Goal: Information Seeking & Learning: Learn about a topic

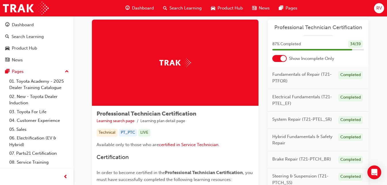
scroll to position [9, 0]
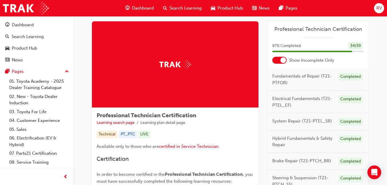
click at [277, 57] on div at bounding box center [279, 60] width 14 height 7
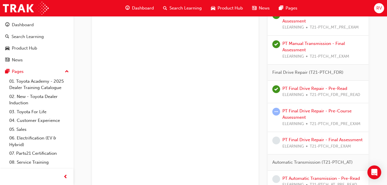
scroll to position [1170, 0]
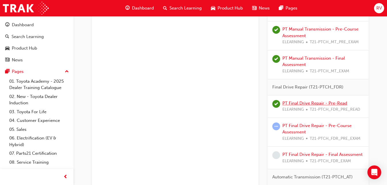
click at [335, 103] on link "PT Final Drive Repair - Pre-Read" at bounding box center [314, 103] width 65 height 5
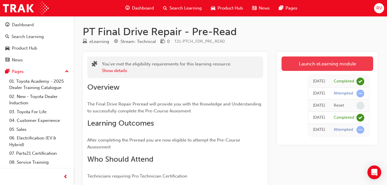
click at [331, 69] on link "Launch eLearning module" at bounding box center [327, 63] width 92 height 14
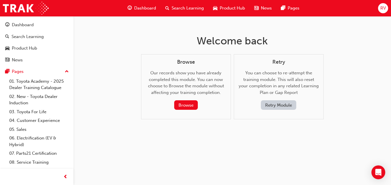
click at [277, 103] on button "Retry Module" at bounding box center [278, 105] width 35 height 10
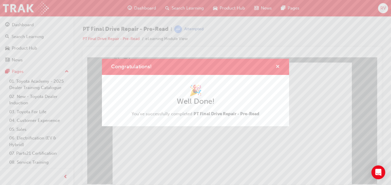
click at [277, 67] on span "cross-icon" at bounding box center [278, 67] width 4 height 5
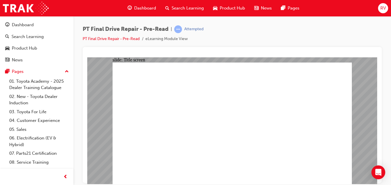
click at [312, 177] on div "BACK I have read this document BACK I have read this document" at bounding box center [232, 125] width 239 height 127
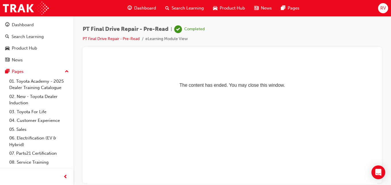
click at [146, 8] on span "Dashboard" at bounding box center [145, 8] width 22 height 7
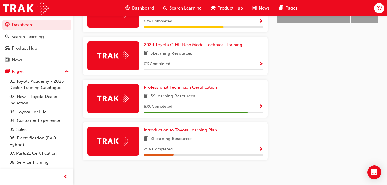
scroll to position [298, 0]
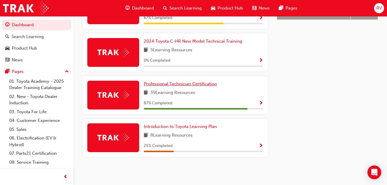
click at [179, 82] on span "Professional Technician Certification" at bounding box center [180, 83] width 73 height 5
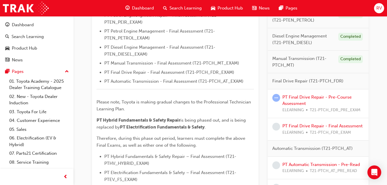
scroll to position [238, 0]
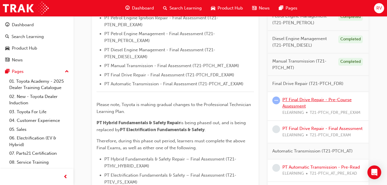
click at [345, 102] on link "PT Final Drive Repair - Pre-Course Assessment" at bounding box center [316, 103] width 69 height 12
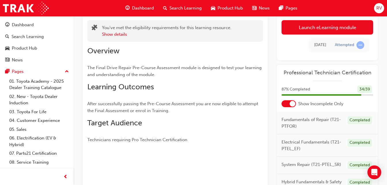
scroll to position [31, 0]
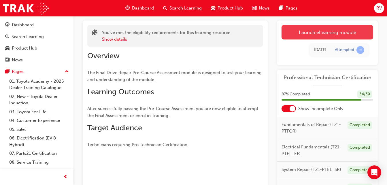
click at [333, 29] on link "Launch eLearning module" at bounding box center [327, 32] width 92 height 14
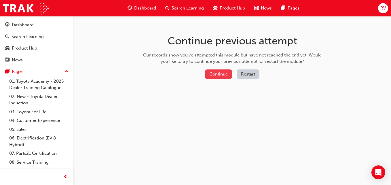
click at [222, 72] on button "Continue" at bounding box center [218, 74] width 27 height 10
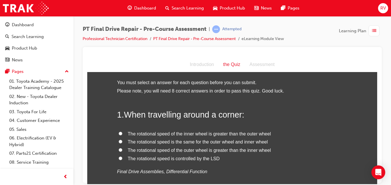
click at [322, 53] on div at bounding box center [232, 55] width 290 height 6
click at [385, 103] on div "PT Final Drive Repair - Pre-Course Assessment | Attempted Professional Technici…" at bounding box center [232, 93] width 318 height 154
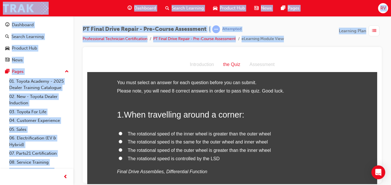
click at [385, 103] on div "PT Final Drive Repair - Pre-Course Assessment | Attempted Professional Technici…" at bounding box center [232, 93] width 318 height 154
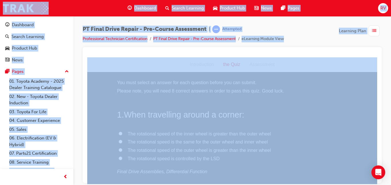
click at [385, 103] on div "PT Final Drive Repair - Pre-Course Assessment | Attempted Professional Technici…" at bounding box center [232, 93] width 318 height 154
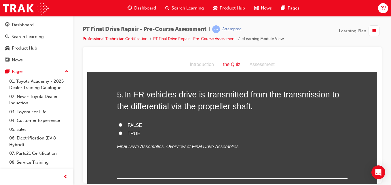
scroll to position [530, 0]
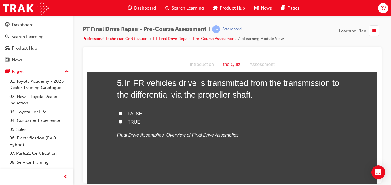
click at [120, 122] on label "TRUE" at bounding box center [232, 122] width 230 height 8
click at [120, 122] on input "TRUE" at bounding box center [121, 122] width 4 height 4
radio input "true"
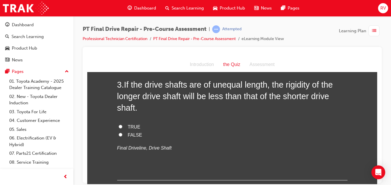
scroll to position [265, 0]
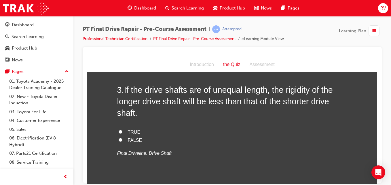
click at [122, 131] on label "TRUE" at bounding box center [232, 132] width 230 height 8
click at [122, 131] on input "TRUE" at bounding box center [121, 132] width 4 height 4
radio input "true"
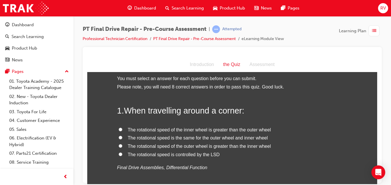
scroll to position [0, 0]
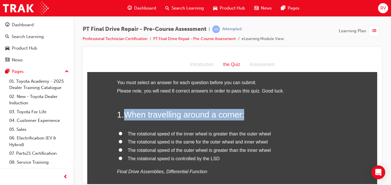
drag, startPoint x: 123, startPoint y: 113, endPoint x: 262, endPoint y: 116, distance: 139.5
click at [262, 116] on h2 "1 . When travelling around a corner:" at bounding box center [232, 115] width 230 height 12
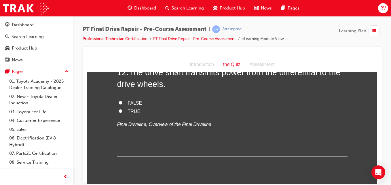
scroll to position [1410, 0]
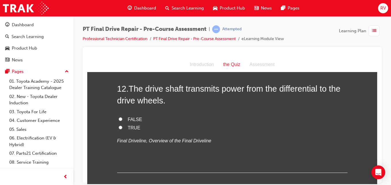
click at [119, 119] on input "FALSE" at bounding box center [121, 119] width 4 height 4
radio input "true"
click at [372, 63] on div "Introduction the Quiz Assessment" at bounding box center [232, 64] width 290 height 15
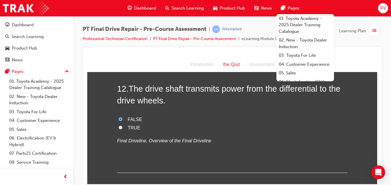
click at [373, 62] on div "Introduction the Quiz Assessment" at bounding box center [232, 64] width 290 height 15
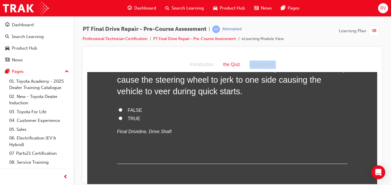
scroll to position [1161, 0]
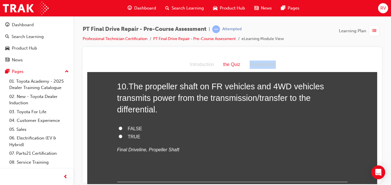
click at [119, 136] on input "TRUE" at bounding box center [121, 136] width 4 height 4
radio input "true"
click at [378, 158] on div at bounding box center [232, 115] width 299 height 136
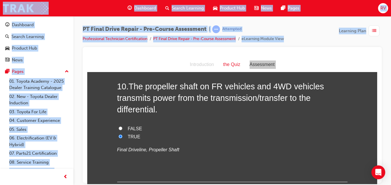
click at [378, 158] on div at bounding box center [232, 115] width 299 height 136
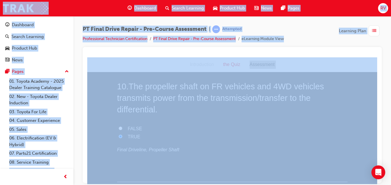
click at [378, 158] on div at bounding box center [232, 115] width 299 height 136
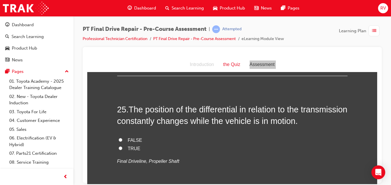
scroll to position [3031, 0]
click at [119, 148] on input "TRUE" at bounding box center [121, 148] width 4 height 4
radio input "true"
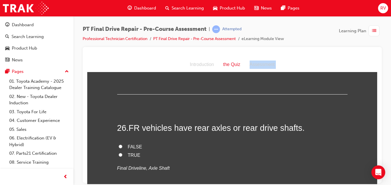
scroll to position [3134, 0]
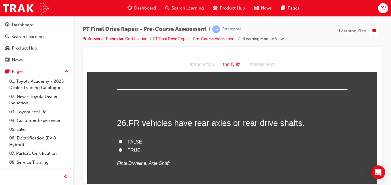
click at [128, 149] on span "TRUE" at bounding box center [134, 149] width 13 height 5
click at [122, 149] on input "TRUE" at bounding box center [121, 150] width 4 height 4
radio input "true"
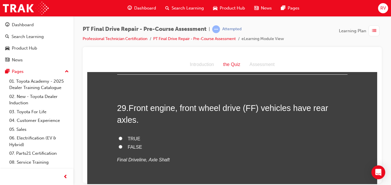
scroll to position [3526, 0]
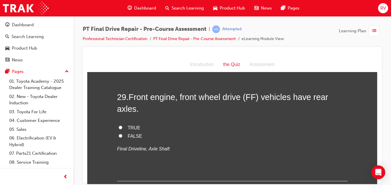
click at [124, 133] on label "FALSE" at bounding box center [232, 136] width 230 height 8
click at [122, 134] on input "FALSE" at bounding box center [121, 136] width 4 height 4
radio input "true"
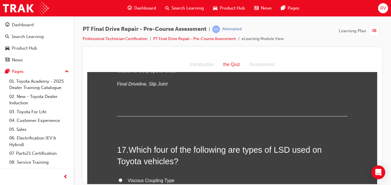
scroll to position [1862, 0]
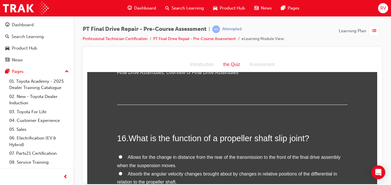
click at [372, 181] on div "You must select an answer for each question before you can submit. Please note,…" at bounding box center [232, 186] width 290 height 3941
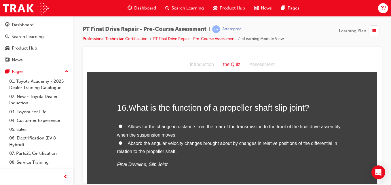
scroll to position [1897, 0]
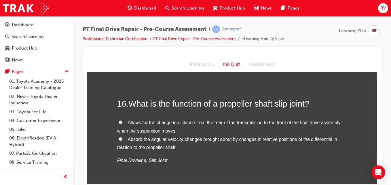
click at [119, 121] on input "Allows for the change in distance from the rear of the transmission to the fron…" at bounding box center [121, 122] width 4 height 4
radio input "true"
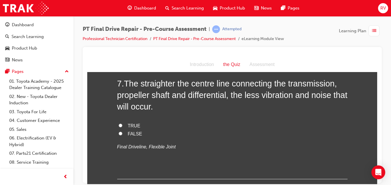
scroll to position [765, 0]
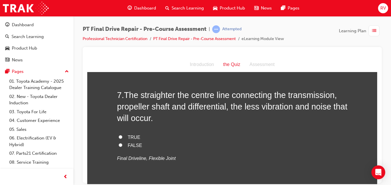
click at [120, 136] on input "TRUE" at bounding box center [121, 137] width 4 height 4
radio input "true"
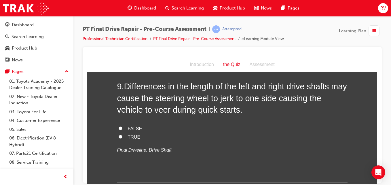
scroll to position [1030, 0]
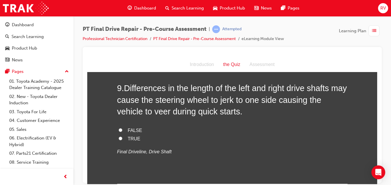
click at [120, 140] on input "TRUE" at bounding box center [121, 138] width 4 height 4
radio input "true"
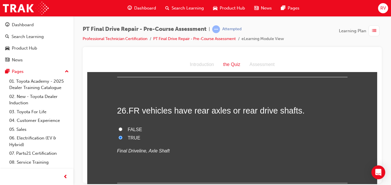
scroll to position [3150, 0]
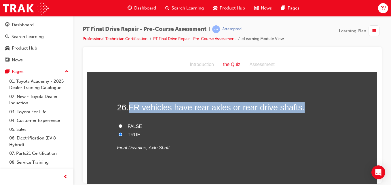
drag, startPoint x: 129, startPoint y: 105, endPoint x: 300, endPoint y: 102, distance: 171.1
click at [300, 102] on h2 "26 . FR vehicles have rear axles or rear drive shafts." at bounding box center [232, 107] width 230 height 12
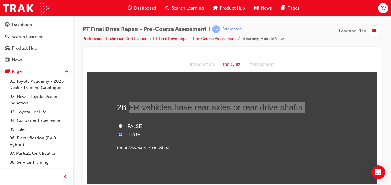
click at [87, 48] on div at bounding box center [232, 115] width 299 height 136
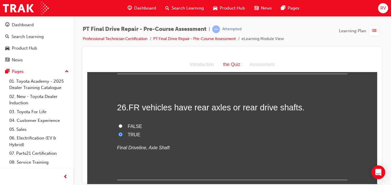
click at [120, 124] on label "FALSE" at bounding box center [232, 126] width 230 height 8
click at [120, 124] on input "FALSE" at bounding box center [121, 126] width 4 height 4
radio input "true"
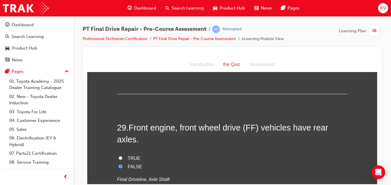
scroll to position [3507, 0]
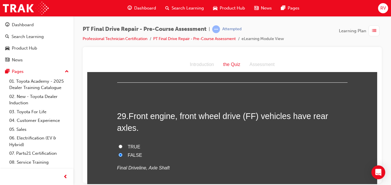
click at [169, 65] on div "Introduction the Quiz Assessment" at bounding box center [232, 64] width 290 height 15
click at [120, 146] on input "TRUE" at bounding box center [121, 146] width 4 height 4
radio input "true"
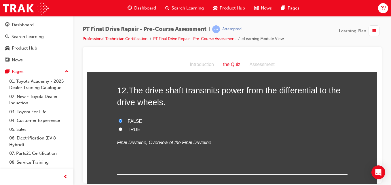
scroll to position [1404, 0]
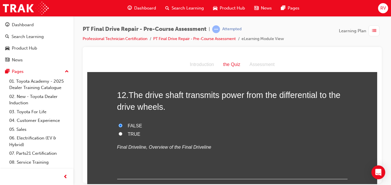
click at [117, 135] on label "TRUE" at bounding box center [232, 134] width 230 height 8
click at [119, 135] on input "TRUE" at bounding box center [121, 134] width 4 height 4
radio input "true"
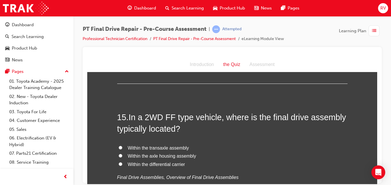
scroll to position [1761, 0]
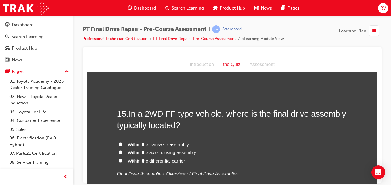
click at [119, 162] on label "Within the differential carrier" at bounding box center [232, 161] width 230 height 8
click at [119, 162] on input "Within the differential carrier" at bounding box center [121, 160] width 4 height 4
radio input "true"
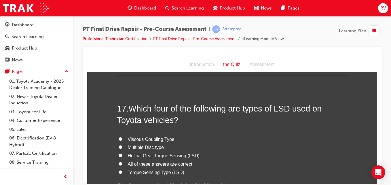
scroll to position [2026, 0]
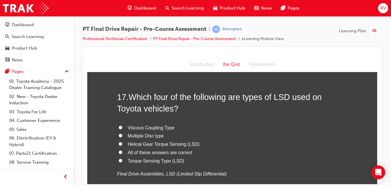
click at [119, 151] on input "All of these answers are correct" at bounding box center [121, 152] width 4 height 4
radio input "true"
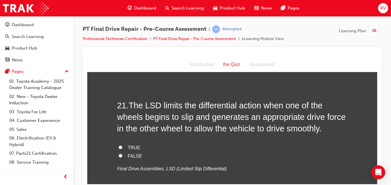
scroll to position [2533, 0]
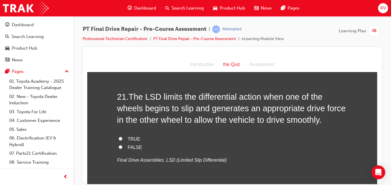
click at [117, 138] on label "TRUE" at bounding box center [232, 139] width 230 height 8
click at [119, 138] on input "TRUE" at bounding box center [121, 139] width 4 height 4
radio input "true"
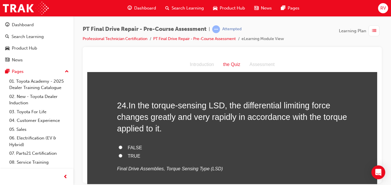
scroll to position [2913, 0]
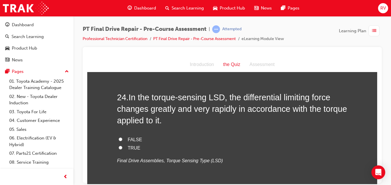
click at [119, 145] on input "TRUE" at bounding box center [121, 147] width 4 height 4
radio input "true"
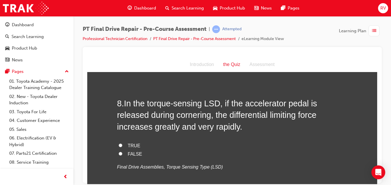
scroll to position [887, 0]
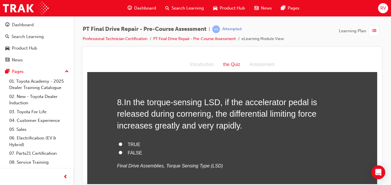
click at [119, 153] on input "FALSE" at bounding box center [121, 152] width 4 height 4
radio input "true"
click at [216, 41] on li "PT Final Drive Repair - Pre-Course Assessment" at bounding box center [197, 39] width 88 height 7
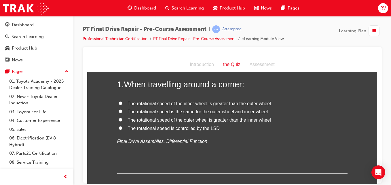
scroll to position [30, 0]
click at [119, 103] on input "The rotational speed of the inner wheel is greater than the outer wheel" at bounding box center [121, 104] width 4 height 4
radio input "true"
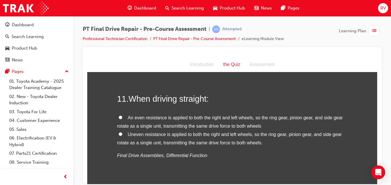
scroll to position [1274, 0]
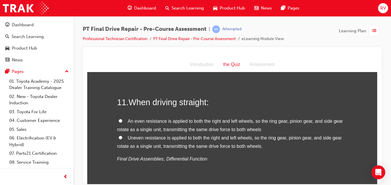
click at [119, 121] on input "An even resistance is applied to both the right and left wheels, so the ring ge…" at bounding box center [121, 121] width 4 height 4
radio input "true"
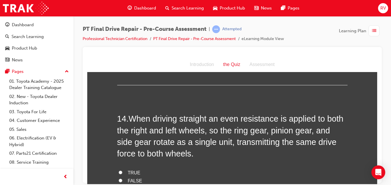
scroll to position [1620, 0]
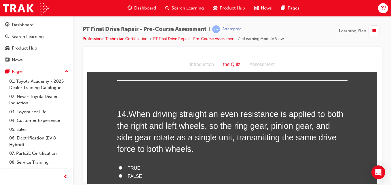
click at [119, 167] on input "TRUE" at bounding box center [121, 168] width 4 height 4
radio input "true"
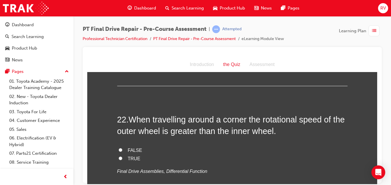
scroll to position [2645, 0]
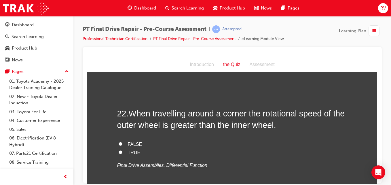
click at [120, 142] on input "FALSE" at bounding box center [121, 144] width 4 height 4
radio input "true"
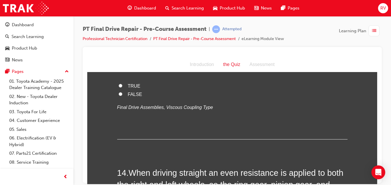
scroll to position [1562, 0]
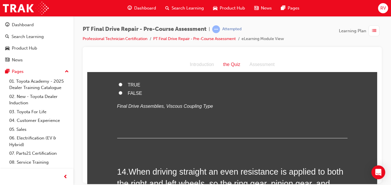
click at [119, 83] on input "TRUE" at bounding box center [121, 84] width 4 height 4
radio input "true"
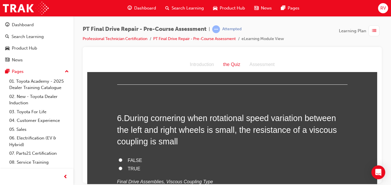
scroll to position [618, 0]
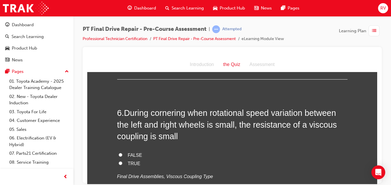
click at [119, 162] on input "TRUE" at bounding box center [121, 163] width 4 height 4
radio input "true"
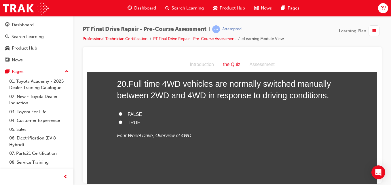
scroll to position [2427, 0]
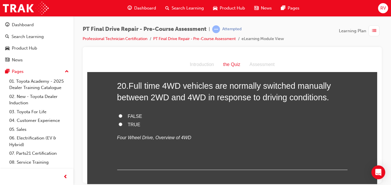
click at [135, 115] on span "FALSE" at bounding box center [135, 116] width 14 height 5
click at [122, 115] on input "FALSE" at bounding box center [121, 116] width 4 height 4
radio input "true"
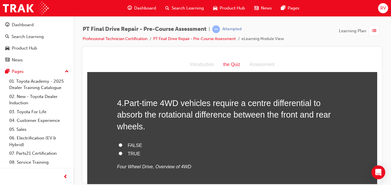
scroll to position [395, 0]
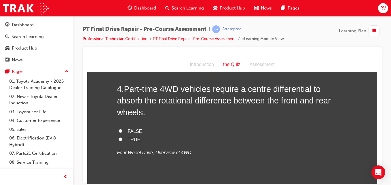
click at [170, 130] on label "FALSE" at bounding box center [232, 131] width 230 height 8
click at [122, 130] on input "FALSE" at bounding box center [121, 131] width 4 height 4
radio input "true"
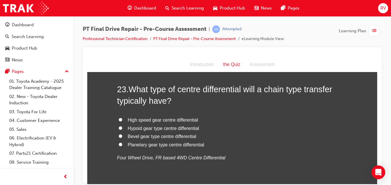
scroll to position [2791, 0]
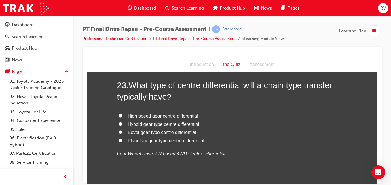
click at [203, 140] on label "Planetary gear type centre differential" at bounding box center [232, 141] width 230 height 8
click at [122, 140] on input "Planetary gear type centre differential" at bounding box center [121, 140] width 4 height 4
radio input "true"
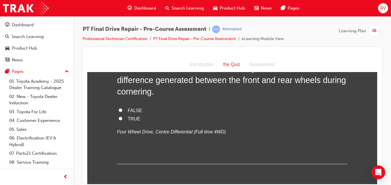
scroll to position [2311, 0]
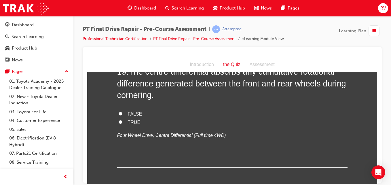
click at [119, 111] on input "FALSE" at bounding box center [121, 113] width 4 height 4
radio input "true"
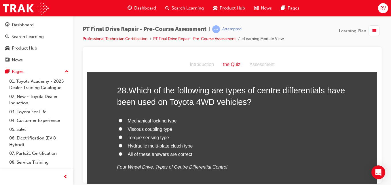
scroll to position [3393, 0]
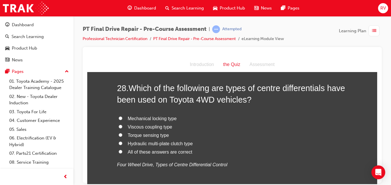
click at [120, 153] on input "All of these answers are correct" at bounding box center [121, 152] width 4 height 4
radio input "true"
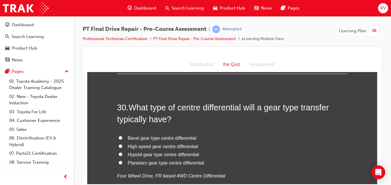
scroll to position [3635, 0]
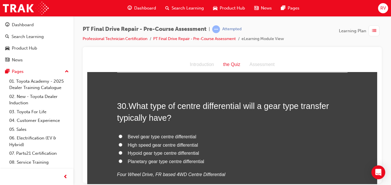
click at [119, 134] on input "Bevel gear type centre differential" at bounding box center [121, 136] width 4 height 4
radio input "true"
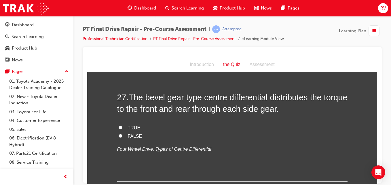
scroll to position [3239, 0]
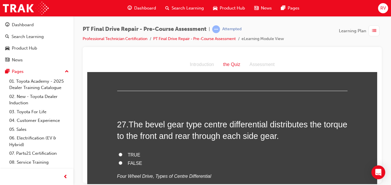
click at [125, 161] on label "FALSE" at bounding box center [232, 163] width 230 height 8
click at [122, 161] on input "FALSE" at bounding box center [121, 163] width 4 height 4
radio input "true"
click at [297, 152] on label "TRUE" at bounding box center [232, 155] width 230 height 8
click at [122, 152] on input "TRUE" at bounding box center [121, 154] width 4 height 4
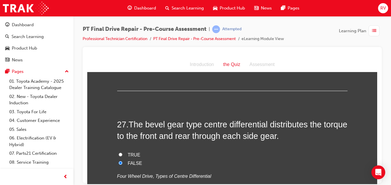
radio input "true"
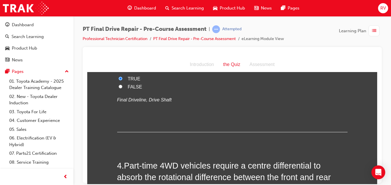
scroll to position [96, 0]
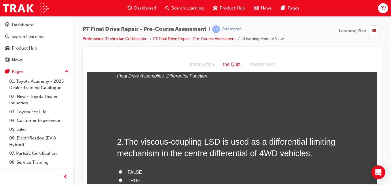
click at [121, 168] on label "FALSE" at bounding box center [232, 172] width 230 height 8
click at [121, 170] on input "FALSE" at bounding box center [121, 172] width 4 height 4
radio input "true"
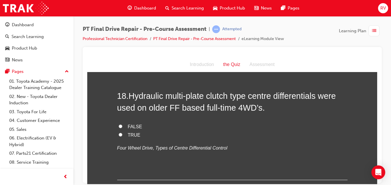
scroll to position [2170, 0]
click at [119, 125] on input "FALSE" at bounding box center [121, 126] width 4 height 4
radio input "true"
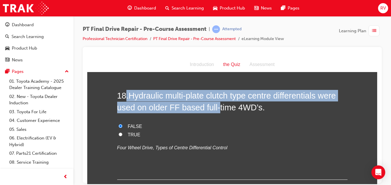
drag, startPoint x: 126, startPoint y: 91, endPoint x: 220, endPoint y: 101, distance: 94.5
click at [220, 101] on h2 "18 . Hydraulic multi-plate clutch type centre differentials were used on older …" at bounding box center [232, 101] width 230 height 23
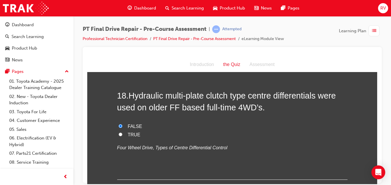
drag, startPoint x: 220, startPoint y: 101, endPoint x: 244, endPoint y: 125, distance: 33.8
click at [244, 125] on label "FALSE" at bounding box center [232, 126] width 230 height 8
click at [122, 125] on input "FALSE" at bounding box center [121, 126] width 4 height 4
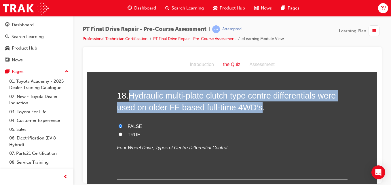
drag, startPoint x: 259, startPoint y: 108, endPoint x: 129, endPoint y: 94, distance: 130.9
click at [129, 94] on span "Hydraulic multi-plate clutch type centre differentials were used on older FF ba…" at bounding box center [226, 101] width 219 height 21
drag, startPoint x: 127, startPoint y: 91, endPoint x: 280, endPoint y: 108, distance: 153.3
click at [280, 108] on h2 "18 . Hydraulic multi-plate clutch type centre differentials were used on older …" at bounding box center [232, 101] width 230 height 23
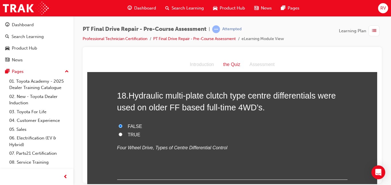
click at [286, 158] on div "18 . Hydraulic multi-plate clutch type centre differentials were used on older …" at bounding box center [232, 135] width 230 height 90
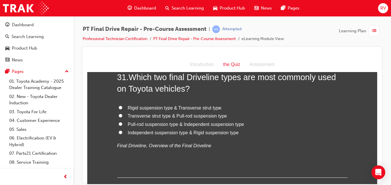
scroll to position [3810, 0]
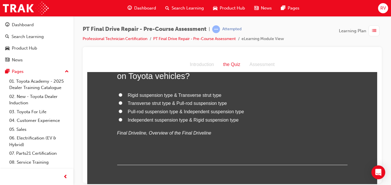
click at [147, 94] on span "Rigid suspension type & Transverse strut type" at bounding box center [175, 94] width 94 height 5
click at [122, 94] on input "Rigid suspension type & Transverse strut type" at bounding box center [121, 95] width 4 height 4
radio input "true"
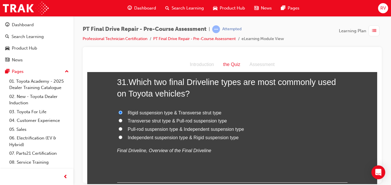
scroll to position [3789, 0]
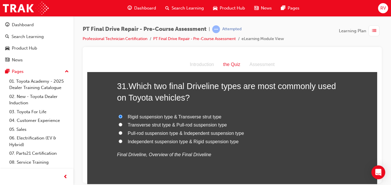
click at [235, 141] on label "Independent suspension type & Rigid suspension type" at bounding box center [232, 141] width 230 height 8
click at [122, 141] on input "Independent suspension type & Rigid suspension type" at bounding box center [121, 141] width 4 height 4
radio input "true"
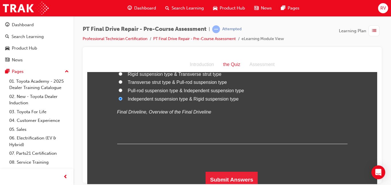
scroll to position [3835, 0]
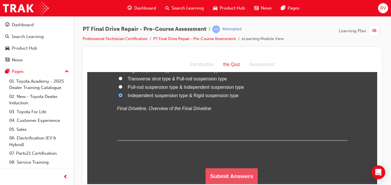
click at [228, 171] on button "Submit Answers" at bounding box center [232, 176] width 52 height 16
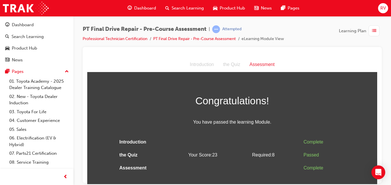
scroll to position [0, 0]
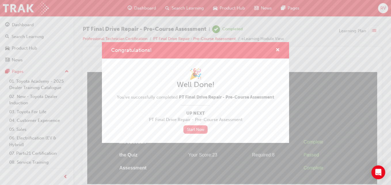
click at [202, 130] on link "Start Now" at bounding box center [196, 129] width 24 height 8
click at [279, 49] on span "cross-icon" at bounding box center [278, 50] width 4 height 5
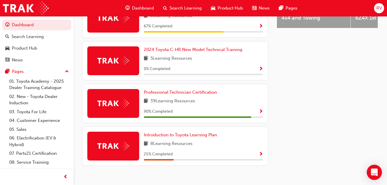
scroll to position [291, 0]
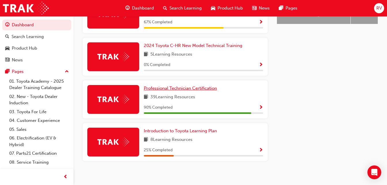
click at [212, 89] on span "Professional Technician Certification" at bounding box center [180, 88] width 73 height 5
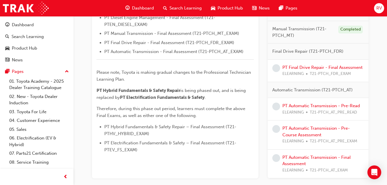
scroll to position [265, 0]
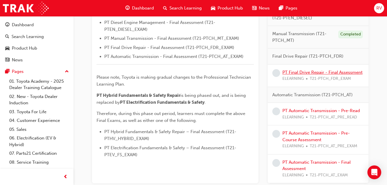
click at [341, 72] on link "PT Final Drive Repair - Final Assessment" at bounding box center [322, 72] width 80 height 5
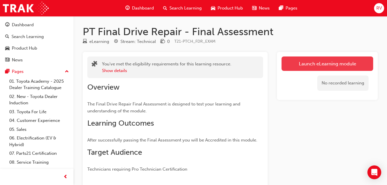
click at [347, 65] on link "Launch eLearning module" at bounding box center [327, 63] width 92 height 14
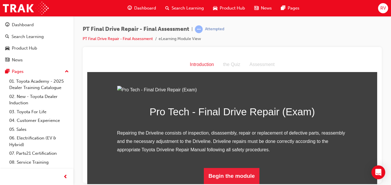
scroll to position [65, 0]
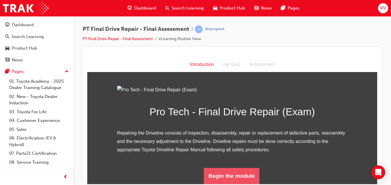
click at [208, 173] on button "Begin the module" at bounding box center [232, 176] width 56 height 16
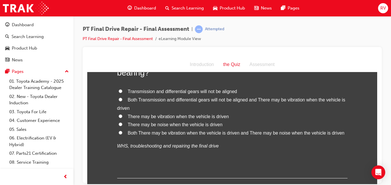
scroll to position [0, 0]
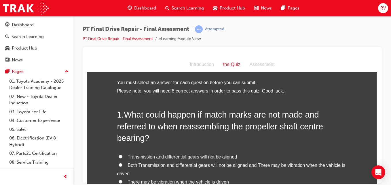
click at [377, 182] on div at bounding box center [232, 115] width 299 height 136
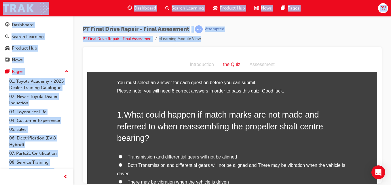
click at [377, 182] on div at bounding box center [232, 115] width 299 height 136
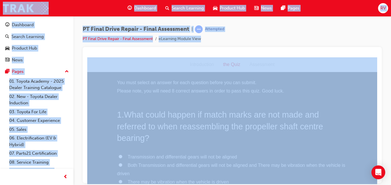
click at [377, 182] on div at bounding box center [232, 115] width 299 height 136
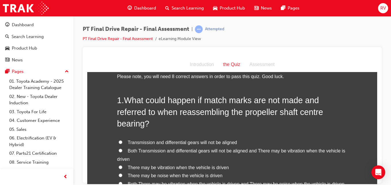
scroll to position [23, 0]
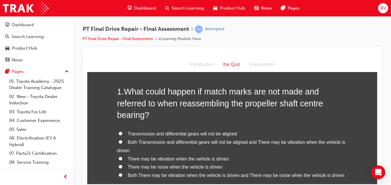
click at [135, 174] on span "Both There may be vibration when the vehicle is driven and There may be noise w…" at bounding box center [236, 175] width 217 height 5
click at [122, 174] on input "Both There may be vibration when the vehicle is driven and There may be noise w…" at bounding box center [121, 175] width 4 height 4
radio input "true"
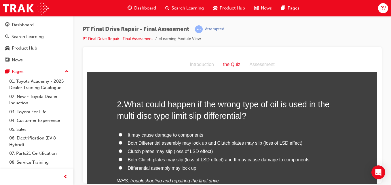
scroll to position [184, 0]
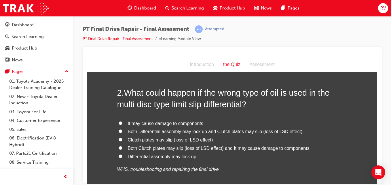
click at [120, 148] on label "Both Clutch plates may slip (loss of LSD effect) and It may cause damage to com…" at bounding box center [232, 148] width 230 height 8
click at [120, 148] on input "Both Clutch plates may slip (loss of LSD effect) and It may cause damage to com…" at bounding box center [121, 148] width 4 height 4
radio input "true"
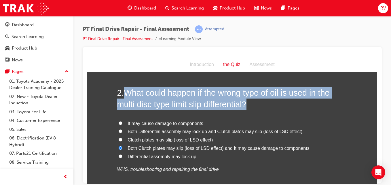
drag, startPoint x: 122, startPoint y: 88, endPoint x: 257, endPoint y: 102, distance: 134.9
click at [257, 102] on h2 "2 . What could happen if the wrong type of oil is used in the multi disc type l…" at bounding box center [232, 98] width 230 height 23
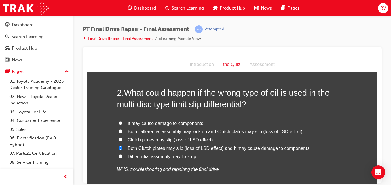
click at [305, 112] on div "2 . What could happen if the wrong type of oil is used in the multi disc type l…" at bounding box center [232, 144] width 230 height 115
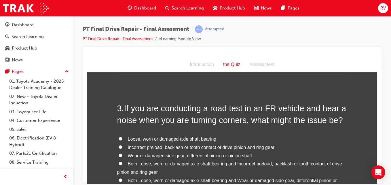
scroll to position [323, 0]
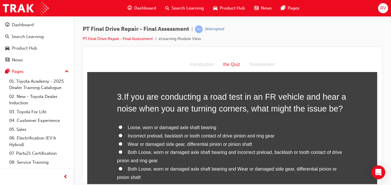
click at [119, 169] on input "Both Loose, worn or damaged axle shaft bearing and Wear or damaged side gear, d…" at bounding box center [121, 169] width 4 height 4
radio input "true"
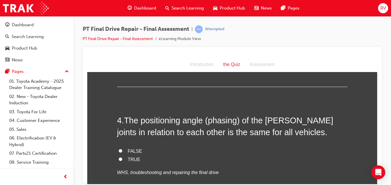
scroll to position [461, 0]
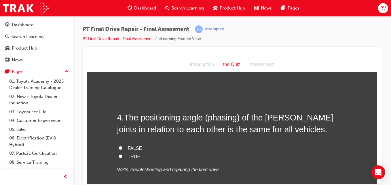
click at [128, 154] on span "TRUE" at bounding box center [134, 156] width 13 height 5
click at [122, 154] on input "TRUE" at bounding box center [121, 156] width 4 height 4
radio input "true"
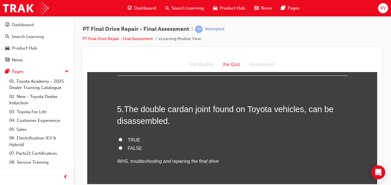
scroll to position [588, 0]
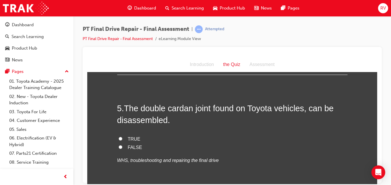
click at [243, 141] on label "TRUE" at bounding box center [232, 139] width 230 height 8
click at [122, 140] on input "TRUE" at bounding box center [121, 139] width 4 height 4
radio input "true"
click at [233, 148] on label "FALSE" at bounding box center [232, 147] width 230 height 8
click at [122, 148] on input "FALSE" at bounding box center [121, 147] width 4 height 4
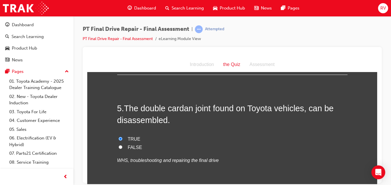
radio input "true"
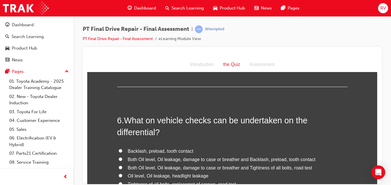
scroll to position [703, 0]
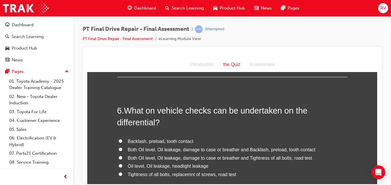
click at [182, 158] on span "Both Oil level, Oil leakage, damage to case or breather and Tightness of all bo…" at bounding box center [220, 157] width 184 height 5
click at [122, 158] on input "Both Oil level, Oil leakage, damage to case or breather and Tightness of all bo…" at bounding box center [121, 158] width 4 height 4
radio input "true"
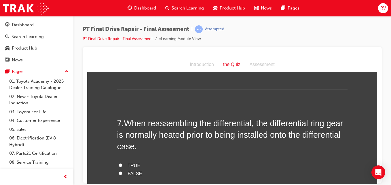
scroll to position [841, 0]
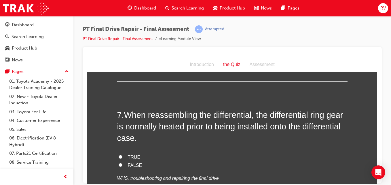
click at [143, 164] on label "FALSE" at bounding box center [232, 165] width 230 height 8
click at [122, 164] on input "FALSE" at bounding box center [121, 165] width 4 height 4
radio input "true"
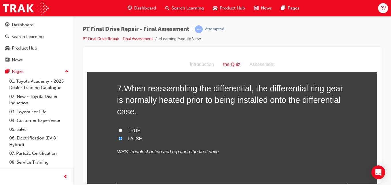
scroll to position [864, 0]
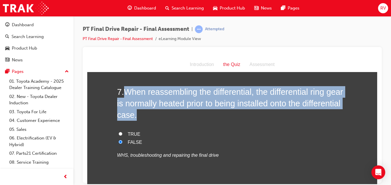
drag, startPoint x: 122, startPoint y: 90, endPoint x: 195, endPoint y: 112, distance: 75.8
click at [195, 112] on h2 "7 . When reassembling the differential, the differential ring gear is normally …" at bounding box center [232, 103] width 230 height 35
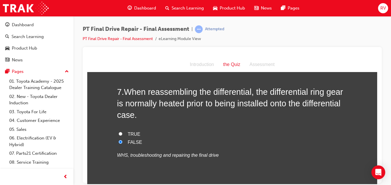
click at [121, 135] on label "TRUE" at bounding box center [232, 134] width 230 height 8
click at [121, 135] on input "TRUE" at bounding box center [121, 134] width 4 height 4
radio input "true"
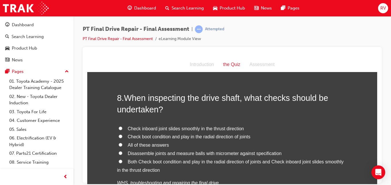
scroll to position [991, 0]
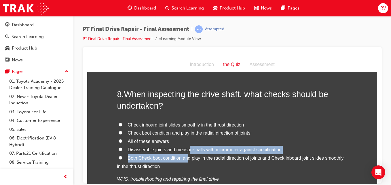
drag, startPoint x: 185, startPoint y: 151, endPoint x: 185, endPoint y: 158, distance: 6.3
click at [185, 158] on div "Check inboard joint slides smoothly in the thrust direction Check boot conditio…" at bounding box center [232, 152] width 230 height 63
click at [185, 158] on span "Both Check boot condition and play in the radial direction of joints and Check …" at bounding box center [230, 161] width 227 height 13
click at [122, 158] on input "Both Check boot condition and play in the radial direction of joints and Check …" at bounding box center [121, 158] width 4 height 4
radio input "true"
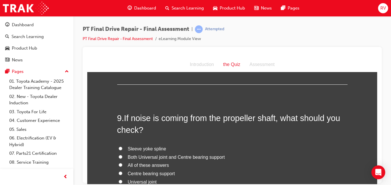
scroll to position [1129, 0]
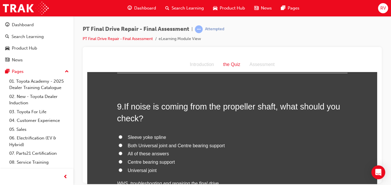
click at [210, 152] on label "All of these answers" at bounding box center [232, 154] width 230 height 8
click at [122, 152] on input "All of these answers" at bounding box center [121, 153] width 4 height 4
radio input "true"
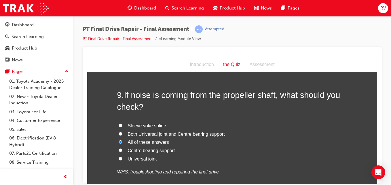
scroll to position [1152, 0]
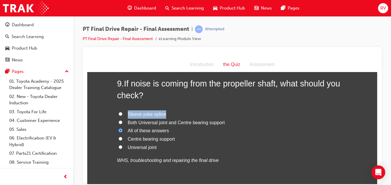
drag, startPoint x: 124, startPoint y: 111, endPoint x: 162, endPoint y: 113, distance: 38.3
click at [162, 113] on label "Sleeve yoke spline" at bounding box center [232, 114] width 230 height 8
click at [147, 112] on span "Sleeve yoke spline" at bounding box center [147, 113] width 38 height 5
click at [122, 112] on input "Sleeve yoke spline" at bounding box center [121, 114] width 4 height 4
radio input "true"
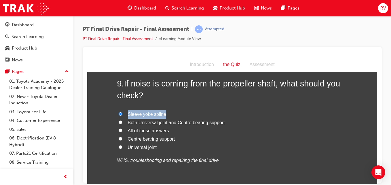
drag, startPoint x: 125, startPoint y: 112, endPoint x: 162, endPoint y: 113, distance: 37.2
click at [162, 113] on label "Sleeve yoke spline" at bounding box center [232, 114] width 230 height 8
click at [178, 132] on label "All of these answers" at bounding box center [232, 130] width 230 height 8
click at [122, 132] on input "All of these answers" at bounding box center [121, 130] width 4 height 4
radio input "true"
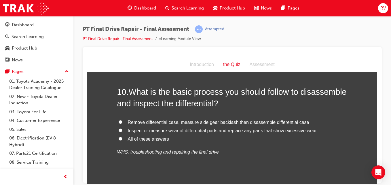
scroll to position [1291, 0]
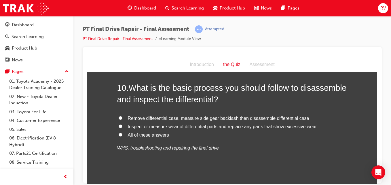
click at [290, 134] on label "All of these answers" at bounding box center [232, 135] width 230 height 8
click at [122, 134] on input "All of these answers" at bounding box center [121, 135] width 4 height 4
radio input "true"
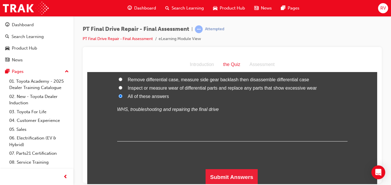
scroll to position [1330, 0]
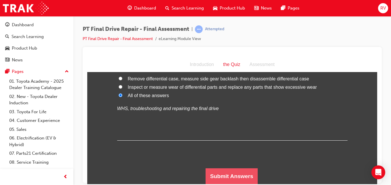
click at [230, 175] on button "Submit Answers" at bounding box center [232, 176] width 52 height 16
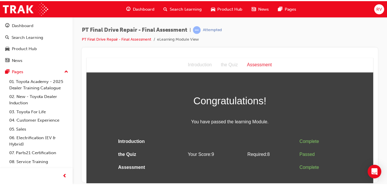
scroll to position [0, 0]
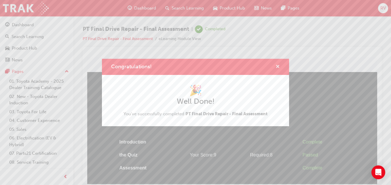
click at [277, 66] on span "cross-icon" at bounding box center [278, 67] width 4 height 5
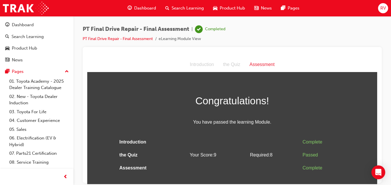
click at [150, 7] on span "Dashboard" at bounding box center [145, 8] width 22 height 7
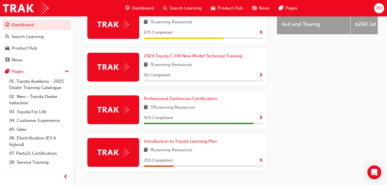
scroll to position [282, 0]
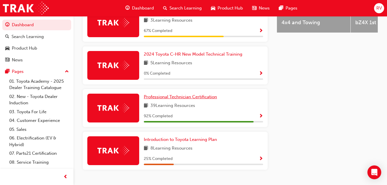
click at [213, 99] on span "Professional Technician Certification" at bounding box center [180, 96] width 73 height 5
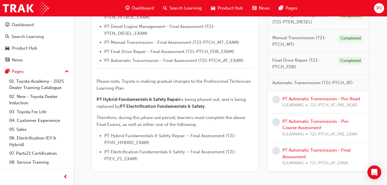
scroll to position [265, 0]
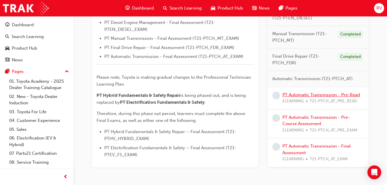
click at [347, 94] on link "PT Automatic Transmission - Pre-Read" at bounding box center [320, 94] width 77 height 5
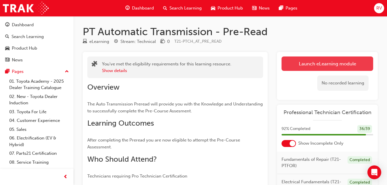
click at [355, 66] on link "Launch eLearning module" at bounding box center [327, 63] width 92 height 14
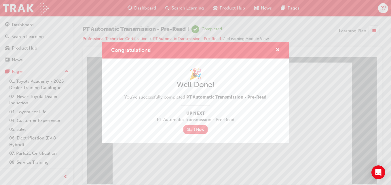
click at [201, 130] on link "Start Now" at bounding box center [196, 129] width 24 height 8
click at [187, 157] on div "Congratulations! 🎉 Well Done! You've successfully completed PT Automatic Transm…" at bounding box center [195, 92] width 391 height 185
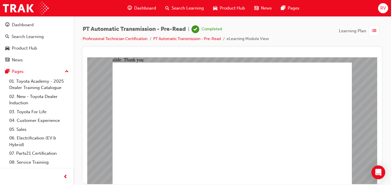
click at [145, 5] on span "Dashboard" at bounding box center [145, 8] width 22 height 7
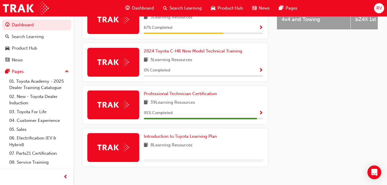
scroll to position [298, 0]
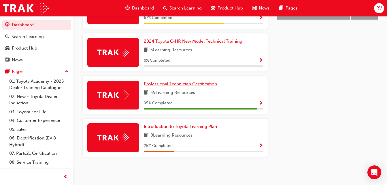
click at [209, 85] on span "Professional Technician Certification" at bounding box center [180, 83] width 73 height 5
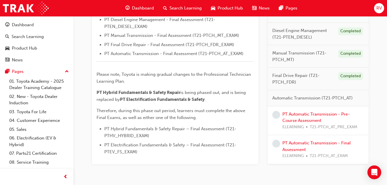
scroll to position [277, 0]
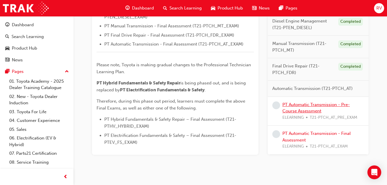
click at [332, 106] on link "PT Automatic Transmission - Pre-Course Assessment" at bounding box center [315, 108] width 67 height 12
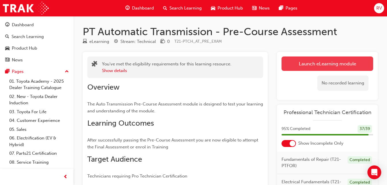
click at [342, 66] on link "Launch eLearning module" at bounding box center [327, 63] width 92 height 14
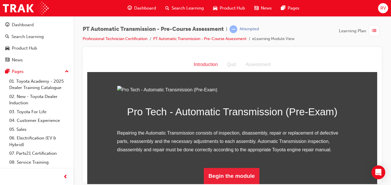
scroll to position [65, 0]
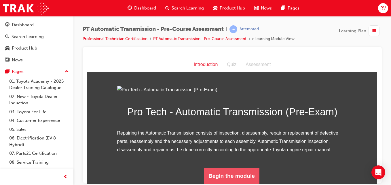
click at [244, 176] on button "Begin the module" at bounding box center [232, 176] width 56 height 16
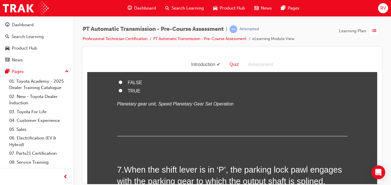
scroll to position [668, 0]
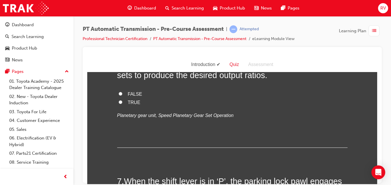
radio input "true"
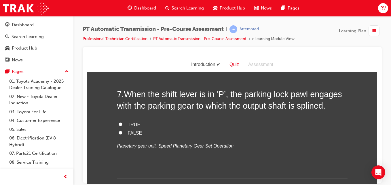
scroll to position [761, 0]
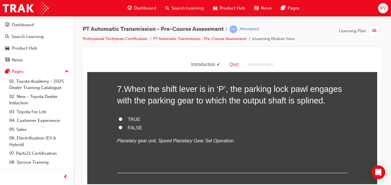
click at [147, 14] on label "TRUE" at bounding box center [232, 10] width 230 height 8
click at [122, 12] on input "TRUE" at bounding box center [121, 10] width 4 height 4
radio input "true"
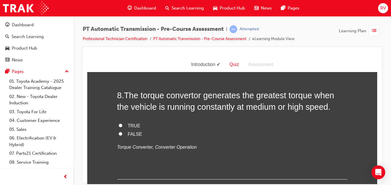
scroll to position [876, 0]
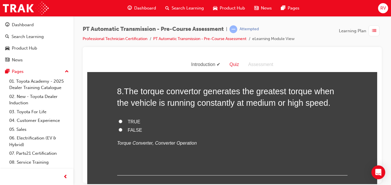
drag, startPoint x: 243, startPoint y: 113, endPoint x: 308, endPoint y: 112, distance: 65.1
click at [120, 8] on label "TRUE" at bounding box center [232, 4] width 230 height 8
click at [120, 5] on input "TRUE" at bounding box center [121, 4] width 4 height 4
radio input "true"
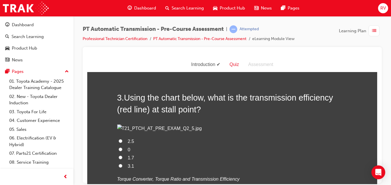
scroll to position [242, 0]
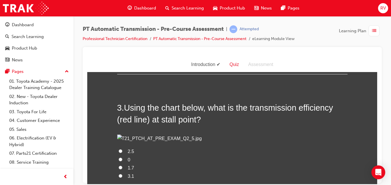
click at [375, 184] on div "PT Automatic Transmission - Pre-Course Assessment | Attempted Professional Tech…" at bounding box center [195, 92] width 391 height 185
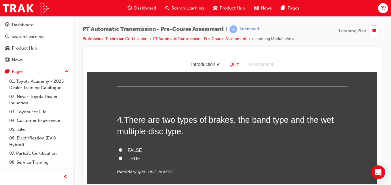
scroll to position [381, 0]
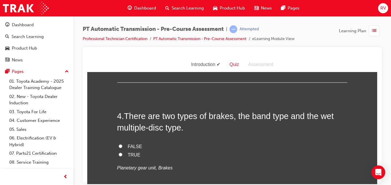
click at [162, 25] on label "0" at bounding box center [232, 21] width 230 height 8
click at [122, 22] on input "0" at bounding box center [121, 20] width 4 height 4
radio input "true"
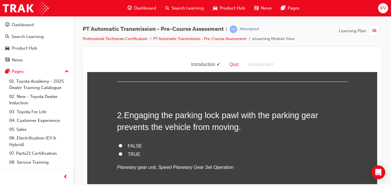
scroll to position [116, 0]
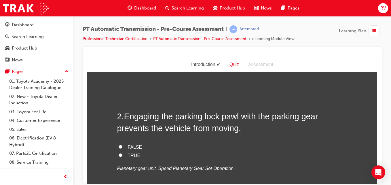
click at [148, 157] on label "TRUE" at bounding box center [232, 155] width 230 height 8
click at [122, 157] on input "TRUE" at bounding box center [121, 155] width 4 height 4
radio input "true"
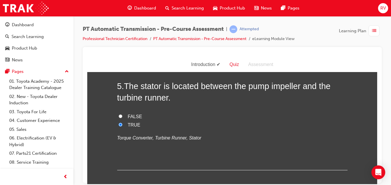
scroll to position [531, 0]
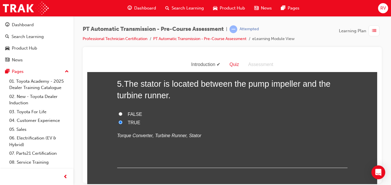
click at [124, 9] on label "TRUE" at bounding box center [232, 5] width 230 height 8
click at [122, 6] on input "TRUE" at bounding box center [121, 5] width 4 height 4
radio input "true"
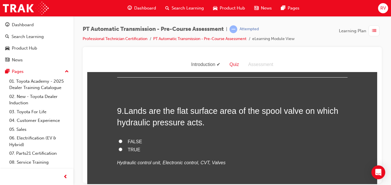
scroll to position [980, 0]
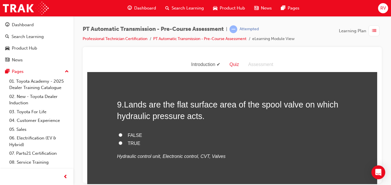
click at [126, 30] on label "FALSE" at bounding box center [232, 26] width 230 height 8
click at [122, 27] on input "FALSE" at bounding box center [121, 25] width 4 height 4
radio input "true"
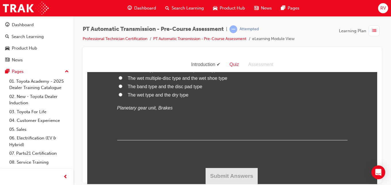
scroll to position [1257, 0]
click at [247, 74] on label "The band type and the wet multiple-disc type" at bounding box center [232, 70] width 230 height 8
click at [122, 71] on input "The band type and the wet multiple-disc type" at bounding box center [121, 70] width 4 height 4
radio input "true"
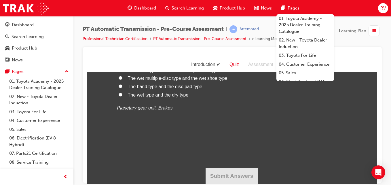
click at [258, 103] on div "10 . What are the two types of brakes used in an automatic transmission? The ba…" at bounding box center [232, 86] width 230 height 107
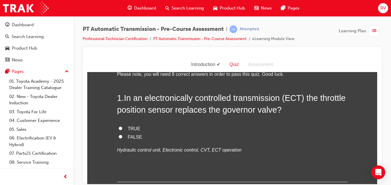
scroll to position [12, 0]
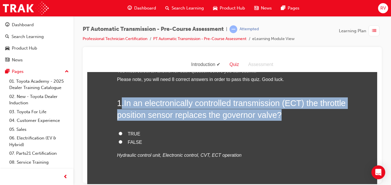
drag, startPoint x: 121, startPoint y: 100, endPoint x: 313, endPoint y: 114, distance: 193.0
click at [313, 114] on h2 "1 . In an electronically controlled transmission (ECT) the throttle position se…" at bounding box center [232, 108] width 230 height 23
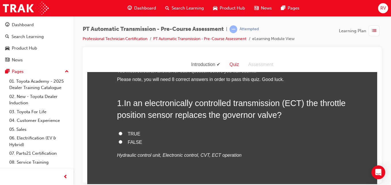
click at [124, 140] on label "FALSE" at bounding box center [232, 142] width 230 height 8
click at [122, 140] on input "FALSE" at bounding box center [121, 142] width 4 height 4
radio input "true"
click at [132, 132] on span "TRUE" at bounding box center [134, 133] width 13 height 5
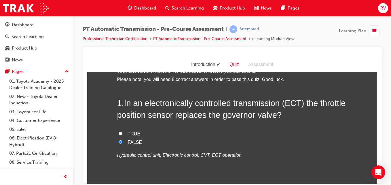
click at [122, 132] on input "TRUE" at bounding box center [121, 133] width 4 height 4
radio input "true"
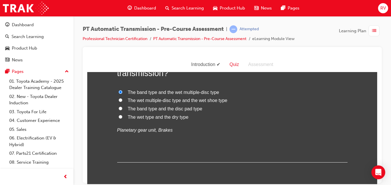
scroll to position [1130, 0]
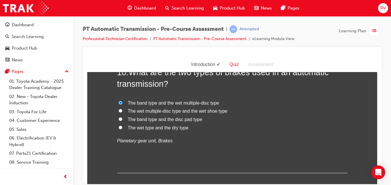
radio input "true"
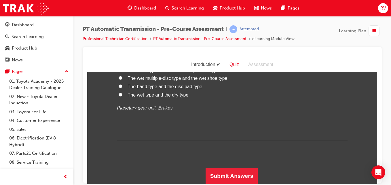
scroll to position [1303, 0]
drag, startPoint x: 375, startPoint y: 120, endPoint x: 466, endPoint y: 242, distance: 152.2
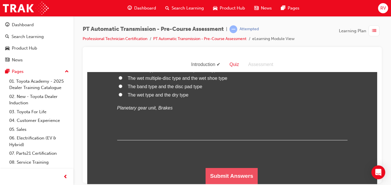
click at [249, 179] on button "Submit Answers" at bounding box center [232, 176] width 52 height 16
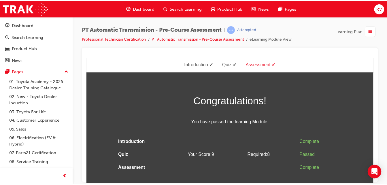
scroll to position [0, 0]
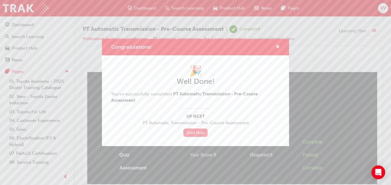
click at [192, 136] on link "Start Now" at bounding box center [196, 132] width 24 height 8
click at [280, 46] on span "cross-icon" at bounding box center [278, 47] width 4 height 5
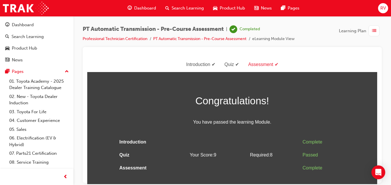
click at [137, 10] on span "Dashboard" at bounding box center [145, 8] width 22 height 7
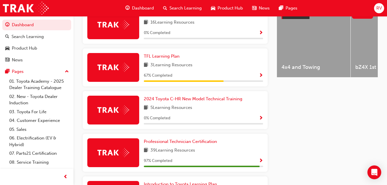
scroll to position [298, 0]
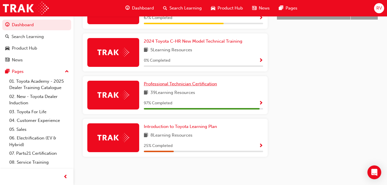
click at [209, 85] on span "Professional Technician Certification" at bounding box center [180, 83] width 73 height 5
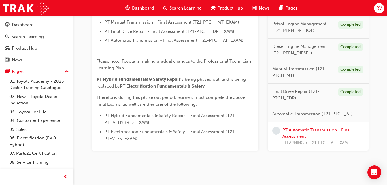
scroll to position [289, 0]
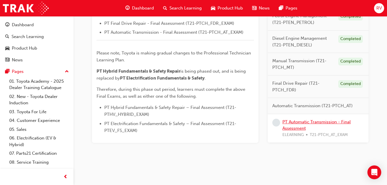
click at [336, 121] on link "PT Automatic Transmission - Final Assessment" at bounding box center [316, 125] width 68 height 12
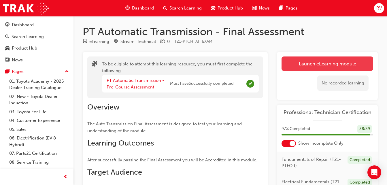
click at [350, 60] on button "Launch eLearning module" at bounding box center [327, 63] width 92 height 14
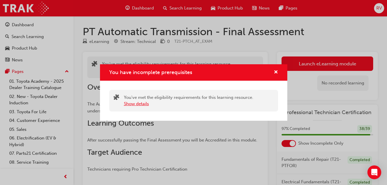
click at [145, 103] on button "Show details" at bounding box center [136, 104] width 25 height 7
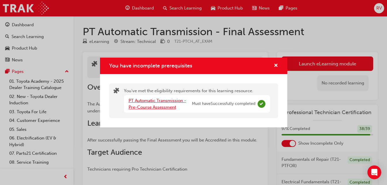
click at [166, 99] on link "PT Automatic Transmission - Pre-Course Assessment" at bounding box center [157, 104] width 58 height 12
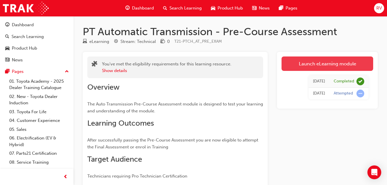
click at [315, 65] on link "Launch eLearning module" at bounding box center [327, 63] width 92 height 14
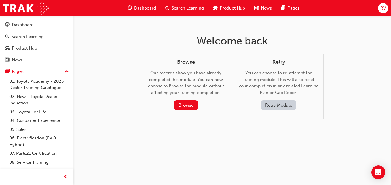
click at [275, 107] on button "Retry Module" at bounding box center [278, 105] width 35 height 10
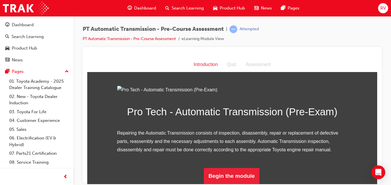
scroll to position [65, 0]
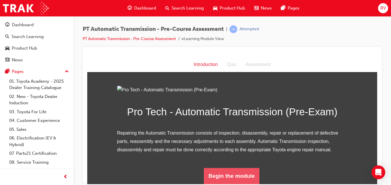
click at [239, 171] on button "Begin the module" at bounding box center [232, 176] width 56 height 16
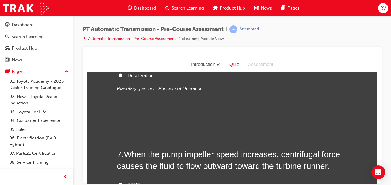
scroll to position [770, 0]
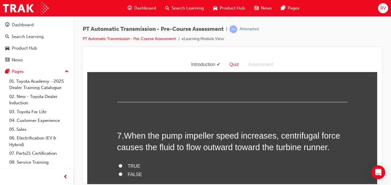
drag, startPoint x: 373, startPoint y: 121, endPoint x: 478, endPoint y: 187, distance: 124.3
drag, startPoint x: 391, startPoint y: 130, endPoint x: 391, endPoint y: 137, distance: 7.2
click at [391, 137] on html "Your version of Internet Explorer is outdated and not supported. Please upgrade…" at bounding box center [195, 92] width 391 height 185
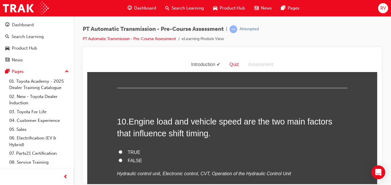
scroll to position [1161, 0]
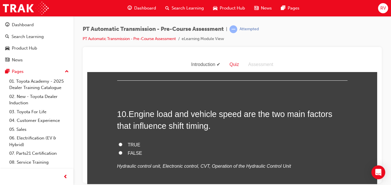
drag, startPoint x: 377, startPoint y: 149, endPoint x: 465, endPoint y: 216, distance: 111.2
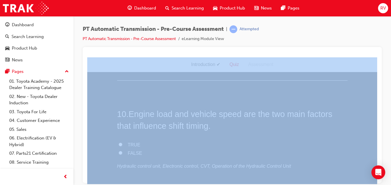
drag, startPoint x: 465, startPoint y: 216, endPoint x: 375, endPoint y: 160, distance: 106.0
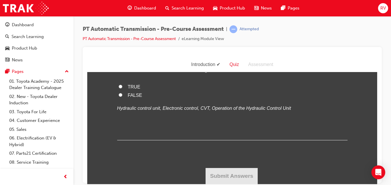
scroll to position [1280, 0]
click at [122, 91] on label "TRUE" at bounding box center [232, 87] width 230 height 8
click at [122, 88] on input "TRUE" at bounding box center [121, 86] width 4 height 4
radio input "true"
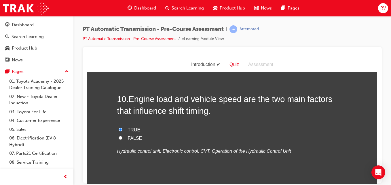
scroll to position [1165, 0]
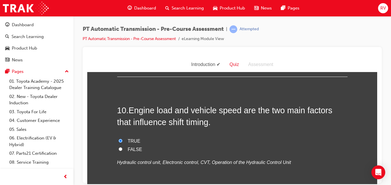
drag, startPoint x: 124, startPoint y: 90, endPoint x: 256, endPoint y: 104, distance: 132.7
drag, startPoint x: 123, startPoint y: 94, endPoint x: 260, endPoint y: 107, distance: 138.3
click at [129, 17] on span "Vehicle running at maximum speed" at bounding box center [164, 14] width 72 height 5
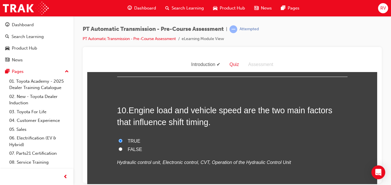
click at [122, 16] on input "Vehicle running at maximum speed" at bounding box center [121, 15] width 4 height 4
radio input "true"
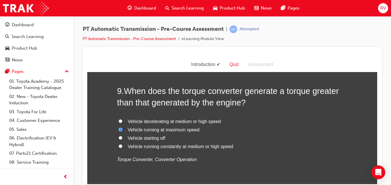
scroll to position [1049, 0]
click at [121, 17] on label "TRUE" at bounding box center [232, 13] width 230 height 8
click at [121, 14] on input "TRUE" at bounding box center [121, 12] width 4 height 4
radio input "true"
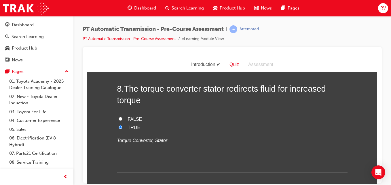
scroll to position [934, 0]
click at [132, 4] on span "TRUE" at bounding box center [134, 1] width 13 height 5
click at [122, 3] on input "TRUE" at bounding box center [121, 2] width 4 height 4
radio input "true"
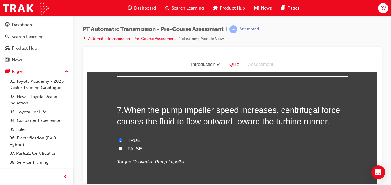
scroll to position [807, 0]
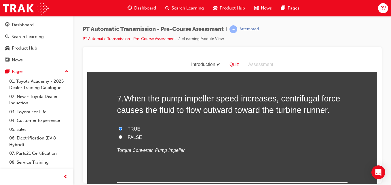
click at [133, 22] on span "Deceleration" at bounding box center [141, 19] width 26 height 5
click at [122, 21] on input "Deceleration" at bounding box center [121, 19] width 4 height 4
radio input "true"
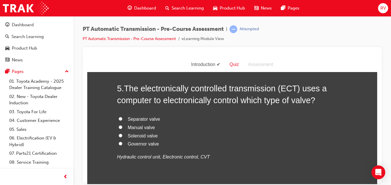
scroll to position [519, 0]
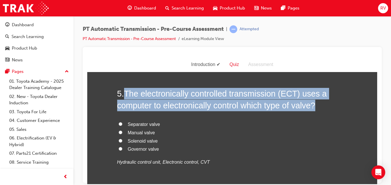
drag, startPoint x: 122, startPoint y: 92, endPoint x: 318, endPoint y: 103, distance: 196.2
click at [318, 103] on h2 "5 . The electronically controlled transmission (ECT) uses a computer to electro…" at bounding box center [232, 99] width 230 height 23
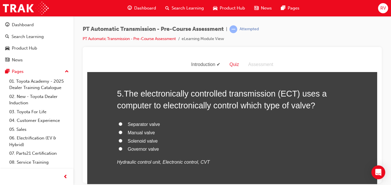
click at [187, 130] on label "Manual valve" at bounding box center [232, 132] width 230 height 8
click at [122, 130] on input "Manual valve" at bounding box center [121, 132] width 4 height 4
radio input "true"
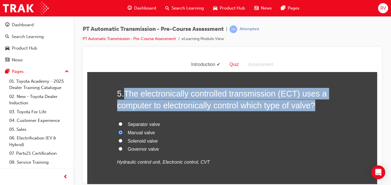
drag, startPoint x: 123, startPoint y: 89, endPoint x: 319, endPoint y: 102, distance: 196.6
click at [319, 102] on h2 "5 . The electronically controlled transmission (ECT) uses a computer to electro…" at bounding box center [232, 99] width 230 height 23
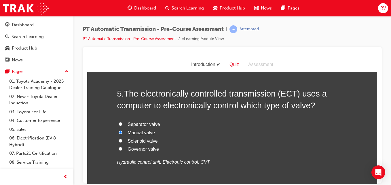
click at [120, 141] on label "Solenoid valve" at bounding box center [232, 141] width 230 height 8
click at [120, 141] on input "Solenoid valve" at bounding box center [121, 141] width 4 height 4
radio input "true"
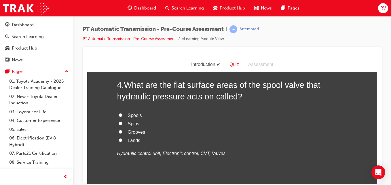
scroll to position [393, 0]
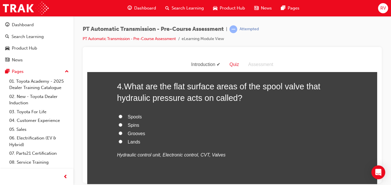
click at [181, 144] on label "Lands" at bounding box center [232, 142] width 230 height 8
click at [122, 143] on input "Lands" at bounding box center [121, 141] width 4 height 4
radio input "true"
click at [373, 61] on div "Introduction Quiz Assessment" at bounding box center [232, 64] width 290 height 15
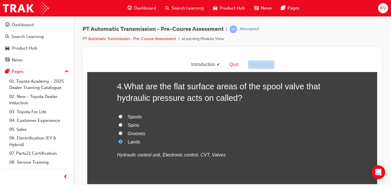
click at [373, 61] on div "Introduction Quiz Assessment" at bounding box center [232, 64] width 290 height 15
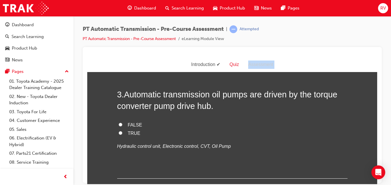
scroll to position [266, 0]
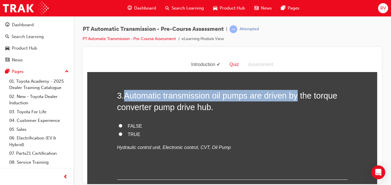
drag, startPoint x: 124, startPoint y: 95, endPoint x: 296, endPoint y: 94, distance: 172.6
click at [296, 94] on span "Automatic transmission oil pumps are driven by the torque converter pump drive …" at bounding box center [227, 101] width 220 height 21
click at [123, 90] on h2 "3 . Automatic transmission oil pumps are driven by the torque converter pump dr…" at bounding box center [232, 101] width 230 height 23
drag, startPoint x: 123, startPoint y: 91, endPoint x: 300, endPoint y: 91, distance: 176.9
click at [300, 91] on h2 "3 . Automatic transmission oil pumps are driven by the torque converter pump dr…" at bounding box center [232, 101] width 230 height 23
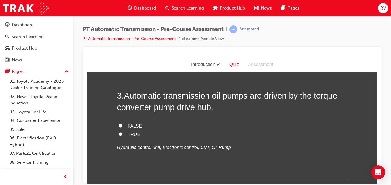
click at [138, 132] on label "TRUE" at bounding box center [232, 134] width 230 height 8
click at [122, 132] on input "TRUE" at bounding box center [121, 134] width 4 height 4
radio input "true"
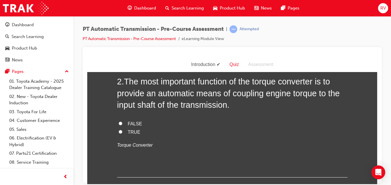
scroll to position [139, 0]
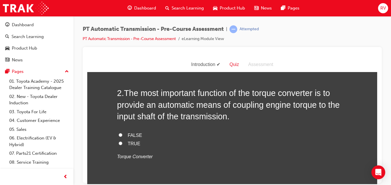
click at [131, 145] on span "TRUE" at bounding box center [134, 143] width 13 height 5
click at [122, 145] on input "TRUE" at bounding box center [121, 143] width 4 height 4
radio input "true"
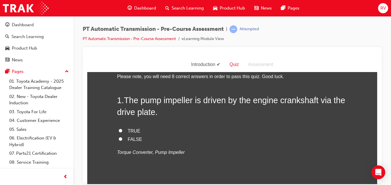
scroll to position [9, 0]
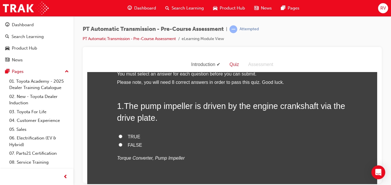
click at [119, 137] on input "TRUE" at bounding box center [121, 136] width 4 height 4
radio input "true"
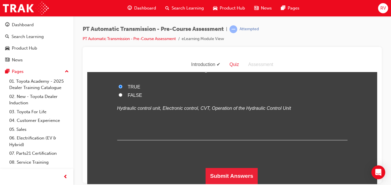
scroll to position [1340, 0]
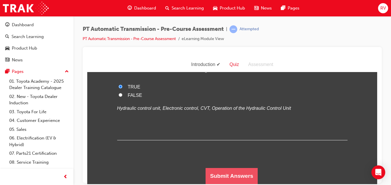
click at [254, 175] on button "Submit Answers" at bounding box center [232, 176] width 52 height 16
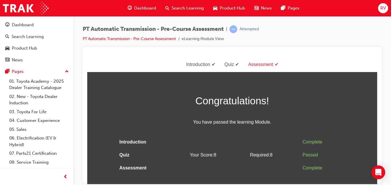
scroll to position [0, 0]
drag, startPoint x: 386, startPoint y: 106, endPoint x: 387, endPoint y: 117, distance: 11.3
click at [387, 117] on div "PT Automatic Transmission - Pre-Course Assessment | Completed PT Automatic Tran…" at bounding box center [232, 93] width 318 height 154
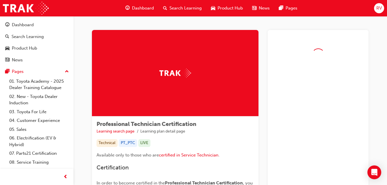
click at [148, 8] on span "Dashboard" at bounding box center [143, 8] width 22 height 7
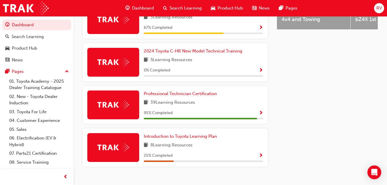
scroll to position [298, 0]
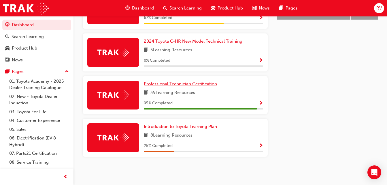
click at [215, 83] on span "Professional Technician Certification" at bounding box center [180, 83] width 73 height 5
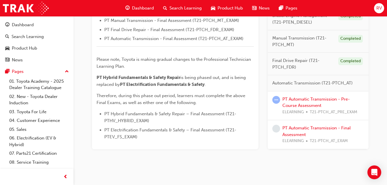
scroll to position [289, 0]
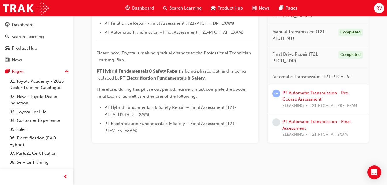
click at [145, 7] on span "Dashboard" at bounding box center [143, 8] width 22 height 7
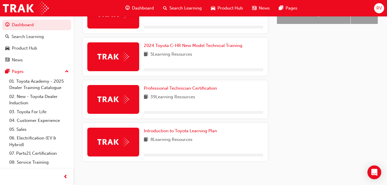
scroll to position [298, 0]
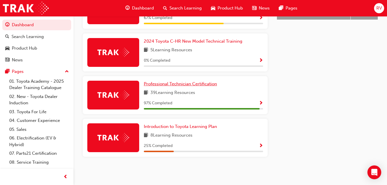
click at [211, 82] on span "Professional Technician Certification" at bounding box center [180, 83] width 73 height 5
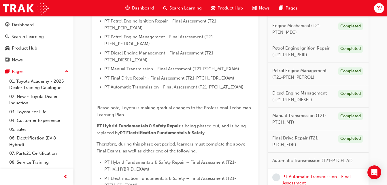
scroll to position [289, 0]
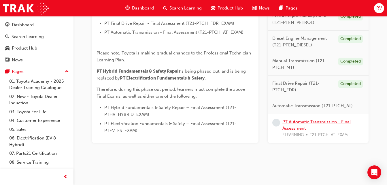
click at [327, 124] on link "PT Automatic Transmission - Final Assessment" at bounding box center [316, 125] width 68 height 12
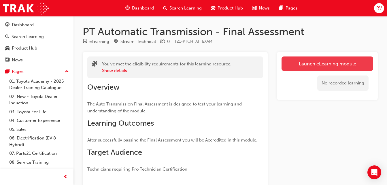
click at [345, 60] on link "Launch eLearning module" at bounding box center [327, 63] width 92 height 14
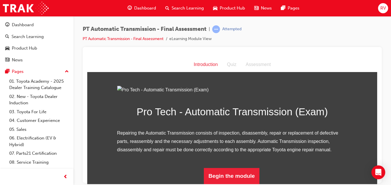
scroll to position [65, 0]
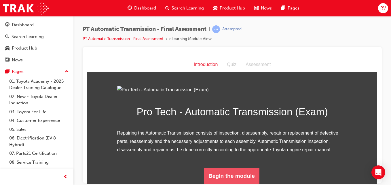
click at [219, 177] on button "Begin the module" at bounding box center [232, 176] width 56 height 16
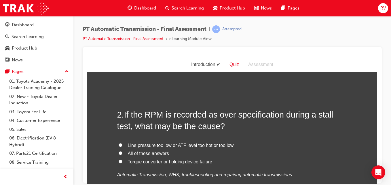
scroll to position [138, 0]
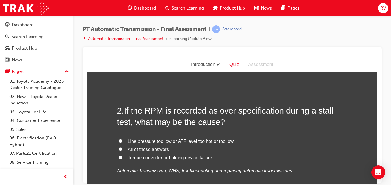
click at [139, 148] on span "All of these answers" at bounding box center [148, 149] width 41 height 5
click at [122, 148] on input "All of these answers" at bounding box center [121, 149] width 4 height 4
radio input "true"
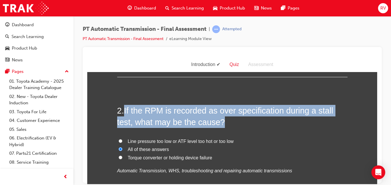
drag, startPoint x: 124, startPoint y: 107, endPoint x: 231, endPoint y: 118, distance: 107.5
click at [231, 118] on h2 "2 . If the RPM is recorded as over specification during a stall test, what may …" at bounding box center [232, 116] width 230 height 23
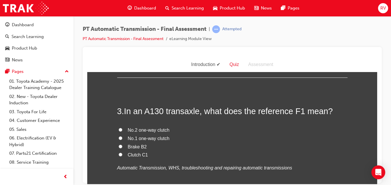
scroll to position [265, 0]
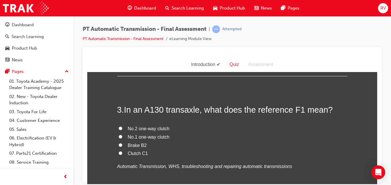
click at [122, 107] on h2 "3 . In an A130 transaxle, what does the reference F1 mean?" at bounding box center [232, 110] width 230 height 12
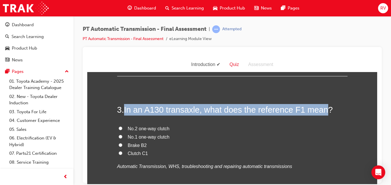
drag, startPoint x: 122, startPoint y: 107, endPoint x: 319, endPoint y: 107, distance: 196.8
click at [319, 107] on h2 "3 . In an A130 transaxle, what does the reference F1 mean?" at bounding box center [232, 110] width 230 height 12
drag, startPoint x: 123, startPoint y: 108, endPoint x: 335, endPoint y: 111, distance: 212.3
click at [335, 111] on h2 "3 . In an A130 transaxle, what does the reference F1 mean?" at bounding box center [232, 110] width 230 height 12
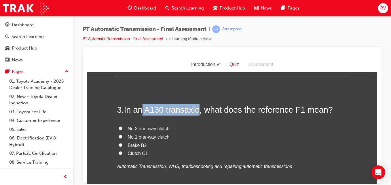
drag, startPoint x: 141, startPoint y: 107, endPoint x: 198, endPoint y: 113, distance: 57.3
click at [198, 113] on span "In an A130 transaxle, what does the reference F1 mean?" at bounding box center [228, 109] width 209 height 9
drag, startPoint x: 123, startPoint y: 106, endPoint x: 187, endPoint y: 101, distance: 63.6
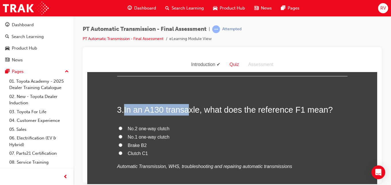
drag, startPoint x: 187, startPoint y: 101, endPoint x: 145, endPoint y: 88, distance: 43.1
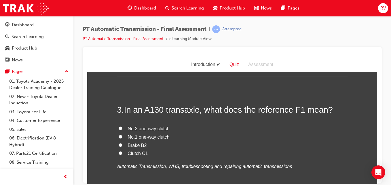
click at [122, 106] on h2 "3 . In an A130 transaxle, what does the reference F1 mean?" at bounding box center [232, 110] width 230 height 12
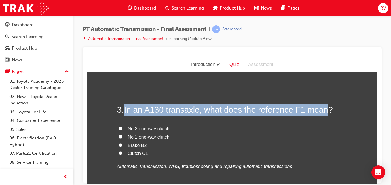
drag, startPoint x: 122, startPoint y: 106, endPoint x: 320, endPoint y: 113, distance: 198.0
click at [320, 113] on h2 "3 . In an A130 transaxle, what does the reference F1 mean?" at bounding box center [232, 110] width 230 height 12
drag, startPoint x: 123, startPoint y: 107, endPoint x: 335, endPoint y: 112, distance: 212.7
click at [335, 112] on h2 "3 . In an A130 transaxle, what does the reference F1 mean?" at bounding box center [232, 110] width 230 height 12
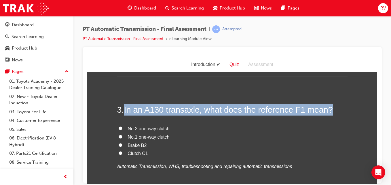
click at [119, 135] on input "No.1 one-way clutch" at bounding box center [121, 137] width 4 height 4
radio input "true"
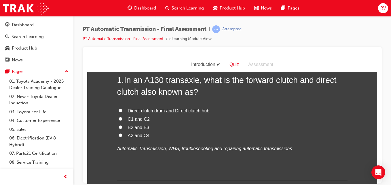
scroll to position [23, 0]
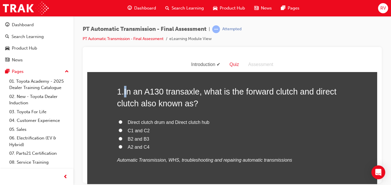
click at [124, 90] on span "In an A130 transaxle, what is the forward clutch and direct clutch also known a…" at bounding box center [227, 97] width 220 height 21
click at [122, 86] on h2 "1 . In an A130 transaxle, what is the forward clutch and direct clutch also kno…" at bounding box center [232, 97] width 230 height 23
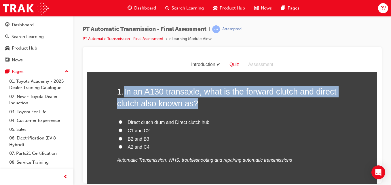
drag, startPoint x: 122, startPoint y: 87, endPoint x: 205, endPoint y: 105, distance: 84.4
click at [205, 105] on h2 "1 . In an A130 transaxle, what is the forward clutch and direct clutch also kno…" at bounding box center [232, 97] width 230 height 23
drag, startPoint x: 121, startPoint y: 87, endPoint x: 206, endPoint y: 103, distance: 86.6
click at [206, 103] on h2 "1 . In an A130 transaxle, what is the forward clutch and direct clutch also kno…" at bounding box center [232, 97] width 230 height 23
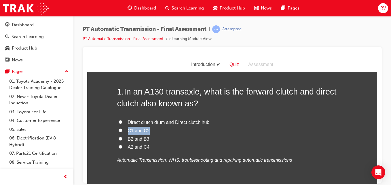
drag, startPoint x: 125, startPoint y: 128, endPoint x: 149, endPoint y: 133, distance: 24.0
click at [149, 133] on label "C1 and C2" at bounding box center [232, 130] width 230 height 8
click at [128, 123] on span "Direct clutch drum and Direct clutch hub" at bounding box center [169, 122] width 82 height 5
click at [122, 123] on input "Direct clutch drum and Direct clutch hub" at bounding box center [121, 122] width 4 height 4
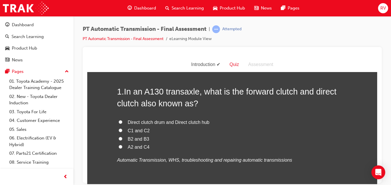
radio input "true"
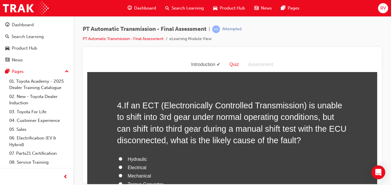
scroll to position [403, 0]
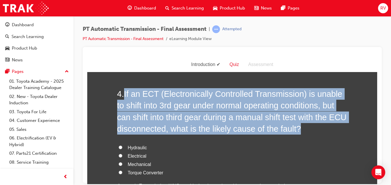
drag, startPoint x: 123, startPoint y: 91, endPoint x: 303, endPoint y: 125, distance: 183.2
click at [303, 125] on h2 "4 . If an ECT (Electronically Controlled Transmission) is unable to shift into …" at bounding box center [232, 111] width 230 height 46
drag, startPoint x: 122, startPoint y: 91, endPoint x: 303, endPoint y: 124, distance: 184.3
click at [303, 124] on h2 "4 . If an ECT (Electronically Controlled Transmission) is unable to shift into …" at bounding box center [232, 111] width 230 height 46
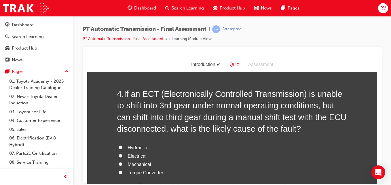
click at [124, 146] on label "Hydraulic" at bounding box center [232, 147] width 230 height 8
click at [122, 146] on input "Hydraulic" at bounding box center [121, 147] width 4 height 4
radio input "true"
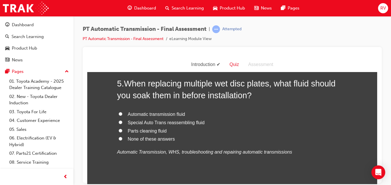
scroll to position [576, 0]
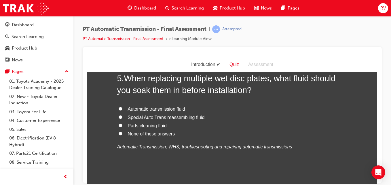
click at [202, 108] on label "Automatic transmission fluid" at bounding box center [232, 109] width 230 height 8
click at [122, 108] on input "Automatic transmission fluid" at bounding box center [121, 109] width 4 height 4
radio input "true"
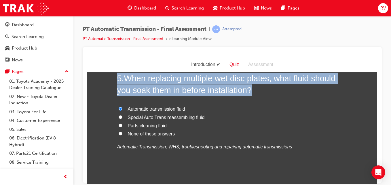
drag, startPoint x: 111, startPoint y: 76, endPoint x: 258, endPoint y: 86, distance: 147.6
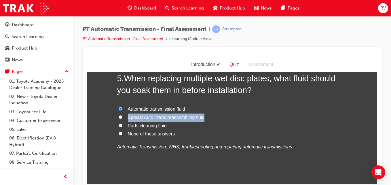
drag, startPoint x: 124, startPoint y: 115, endPoint x: 206, endPoint y: 119, distance: 82.5
click at [206, 119] on label "Special Auto Trans reassembling fluid" at bounding box center [232, 117] width 230 height 8
click at [241, 134] on label "None of these answers" at bounding box center [232, 134] width 230 height 8
click at [122, 134] on input "None of these answers" at bounding box center [121, 133] width 4 height 4
radio input "true"
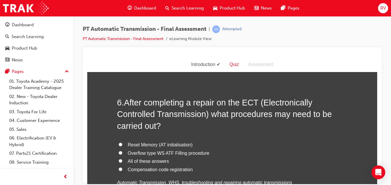
scroll to position [691, 0]
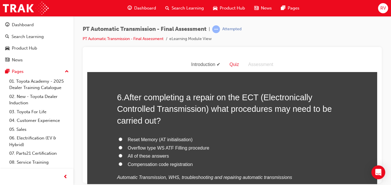
click at [237, 167] on label "Compensation code registration" at bounding box center [232, 164] width 230 height 8
click at [122, 166] on input "Compensation code registration" at bounding box center [121, 164] width 4 height 4
radio input "true"
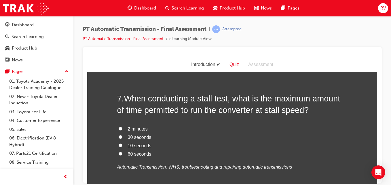
scroll to position [841, 0]
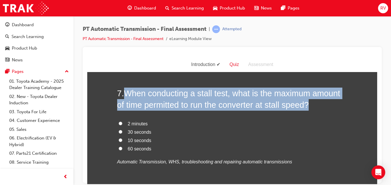
drag, startPoint x: 125, startPoint y: 89, endPoint x: 320, endPoint y: 100, distance: 194.8
click at [320, 100] on h2 "7 . When conducting a stall test, what is the maximum amount of time permitted …" at bounding box center [232, 98] width 230 height 23
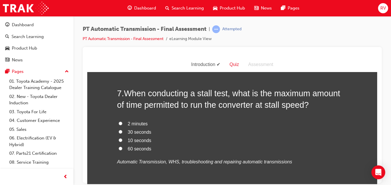
click at [152, 139] on label "10 seconds" at bounding box center [232, 140] width 230 height 8
click at [122, 139] on input "10 seconds" at bounding box center [121, 140] width 4 height 4
radio input "true"
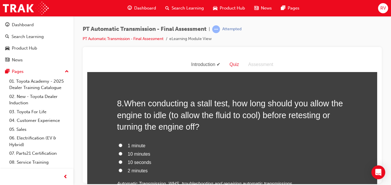
scroll to position [968, 0]
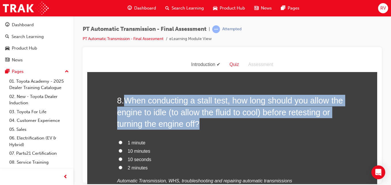
drag, startPoint x: 122, startPoint y: 94, endPoint x: 216, endPoint y: 122, distance: 98.1
click at [216, 122] on h2 "8 . When conducting a stall test, how long should you allow the engine to idle …" at bounding box center [232, 111] width 230 height 35
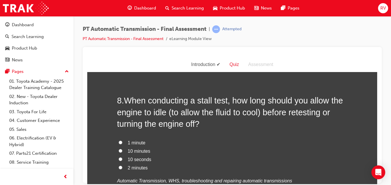
click at [139, 151] on span "10 minutes" at bounding box center [139, 150] width 22 height 5
click at [122, 151] on input "10 minutes" at bounding box center [121, 151] width 4 height 4
radio input "true"
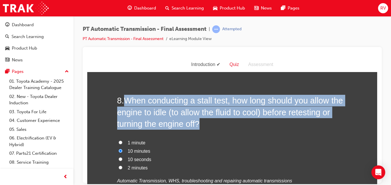
drag, startPoint x: 122, startPoint y: 100, endPoint x: 210, endPoint y: 118, distance: 89.9
click at [210, 118] on h2 "8 . When conducting a stall test, how long should you allow the engine to idle …" at bounding box center [232, 111] width 230 height 35
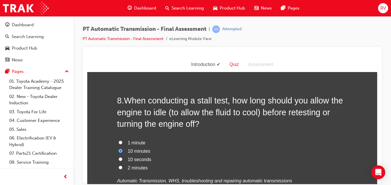
click at [225, 151] on label "10 minutes" at bounding box center [232, 151] width 230 height 8
click at [122, 151] on input "10 minutes" at bounding box center [121, 151] width 4 height 4
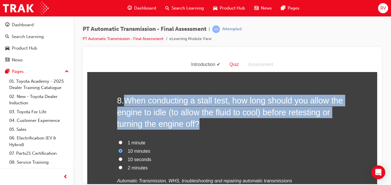
drag, startPoint x: 123, startPoint y: 96, endPoint x: 204, endPoint y: 118, distance: 84.1
click at [204, 118] on h2 "8 . When conducting a stall test, how long should you allow the engine to idle …" at bounding box center [232, 111] width 230 height 35
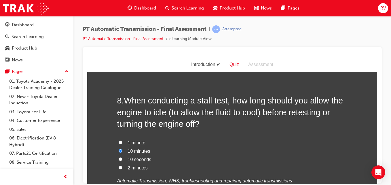
click at [204, 166] on label "2 minutes" at bounding box center [232, 168] width 230 height 8
click at [122, 166] on input "2 minutes" at bounding box center [121, 167] width 4 height 4
radio input "true"
click at [236, 151] on label "10 minutes" at bounding box center [232, 151] width 230 height 8
click at [122, 151] on input "10 minutes" at bounding box center [121, 151] width 4 height 4
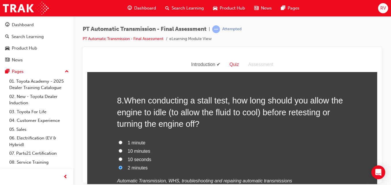
radio input "true"
click at [176, 160] on label "10 seconds" at bounding box center [232, 159] width 230 height 8
click at [122, 160] on input "10 seconds" at bounding box center [121, 159] width 4 height 4
radio input "true"
click at [161, 171] on label "2 minutes" at bounding box center [232, 168] width 230 height 8
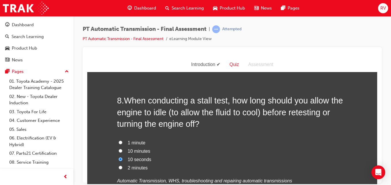
click at [122, 169] on input "2 minutes" at bounding box center [121, 167] width 4 height 4
radio input "true"
click at [167, 151] on label "10 minutes" at bounding box center [232, 151] width 230 height 8
click at [122, 151] on input "10 minutes" at bounding box center [121, 151] width 4 height 4
radio input "true"
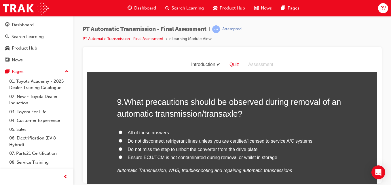
scroll to position [1118, 0]
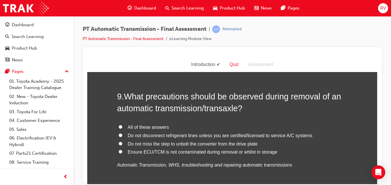
click at [242, 128] on label "All of these answers" at bounding box center [232, 127] width 230 height 8
click at [122, 128] on input "All of these answers" at bounding box center [121, 127] width 4 height 4
radio input "true"
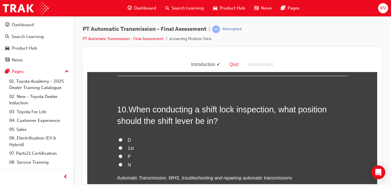
scroll to position [1245, 0]
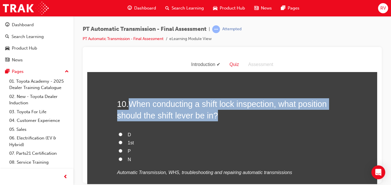
drag, startPoint x: 127, startPoint y: 102, endPoint x: 220, endPoint y: 111, distance: 93.5
click at [220, 111] on h2 "10 . When conducting a shift lock inspection, what position should the shift le…" at bounding box center [232, 109] width 230 height 23
drag, startPoint x: 217, startPoint y: 116, endPoint x: 131, endPoint y: 104, distance: 87.3
click at [131, 104] on h2 "10 . When conducting a shift lock inspection, what position should the shift le…" at bounding box center [232, 109] width 230 height 23
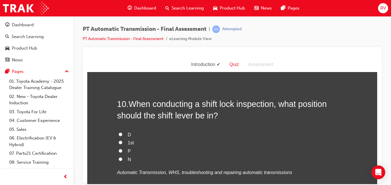
click at [115, 67] on div "Introduction Quiz Assessment" at bounding box center [232, 64] width 290 height 15
click at [120, 151] on input "P" at bounding box center [121, 151] width 4 height 4
radio input "true"
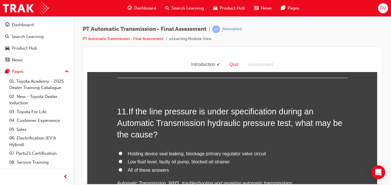
scroll to position [1383, 0]
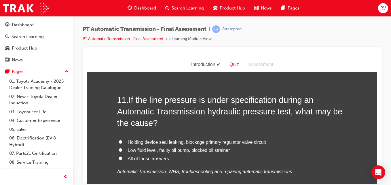
click at [181, 156] on label "All of these answers" at bounding box center [232, 158] width 230 height 8
click at [122, 156] on input "All of these answers" at bounding box center [121, 158] width 4 height 4
radio input "true"
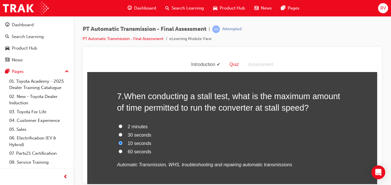
scroll to position [832, 0]
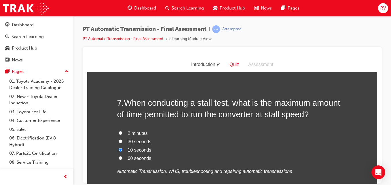
click at [159, 132] on label "2 minutes" at bounding box center [232, 133] width 230 height 8
click at [122, 132] on input "2 minutes" at bounding box center [121, 133] width 4 height 4
radio input "true"
click at [140, 147] on span "10 seconds" at bounding box center [140, 149] width 24 height 5
click at [122, 147] on input "10 seconds" at bounding box center [121, 149] width 4 height 4
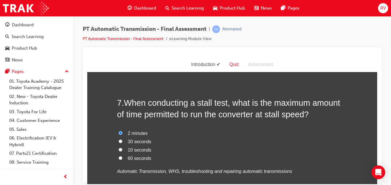
radio input "true"
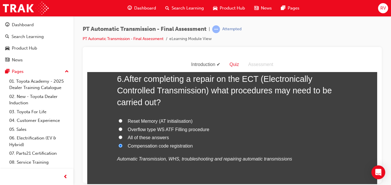
scroll to position [705, 0]
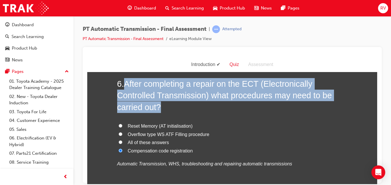
drag, startPoint x: 123, startPoint y: 80, endPoint x: 160, endPoint y: 102, distance: 42.4
click at [160, 102] on span "After completing a repair on the ECT (Electronically Controlled Transmission) w…" at bounding box center [224, 95] width 215 height 33
click at [123, 79] on span "After completing a repair on the ECT (Electronically Controlled Transmission) w…" at bounding box center [224, 95] width 215 height 33
drag, startPoint x: 123, startPoint y: 78, endPoint x: 157, endPoint y: 103, distance: 42.1
click at [157, 103] on span "After completing a repair on the ECT (Electronically Controlled Transmission) w…" at bounding box center [224, 95] width 215 height 33
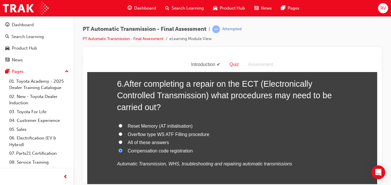
click at [111, 59] on div "Introduction Quiz Assessment" at bounding box center [232, 64] width 290 height 15
click at [97, 83] on div "You must select an answer for each question before you can submit. Please note,…" at bounding box center [232, 149] width 290 height 1552
drag, startPoint x: 124, startPoint y: 148, endPoint x: 200, endPoint y: 149, distance: 75.8
click at [200, 149] on label "Compensation code registration" at bounding box center [232, 151] width 230 height 8
click at [212, 140] on label "All of these answers" at bounding box center [232, 142] width 230 height 8
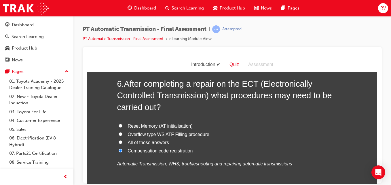
click at [122, 140] on input "All of these answers" at bounding box center [121, 142] width 4 height 4
radio input "true"
click at [144, 127] on span "Reset Memory (AT initialisation)" at bounding box center [160, 125] width 65 height 5
click at [122, 127] on input "Reset Memory (AT initialisation)" at bounding box center [121, 126] width 4 height 4
radio input "true"
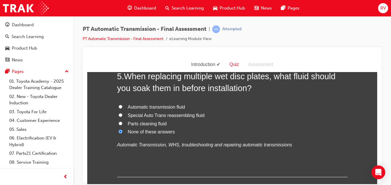
scroll to position [567, 0]
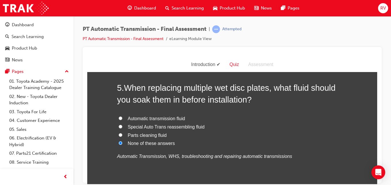
click at [275, 116] on label "Automatic transmission fluid" at bounding box center [232, 118] width 230 height 8
click at [122, 116] on input "Automatic transmission fluid" at bounding box center [121, 118] width 4 height 4
radio input "true"
click at [275, 116] on label "Automatic transmission fluid" at bounding box center [232, 118] width 230 height 8
click at [122, 116] on input "Automatic transmission fluid" at bounding box center [121, 118] width 4 height 4
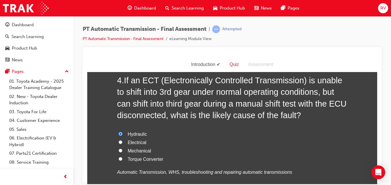
scroll to position [405, 0]
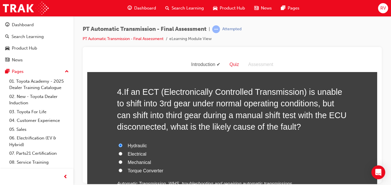
click at [163, 157] on label "Electrical" at bounding box center [232, 154] width 230 height 8
click at [122, 155] on input "Electrical" at bounding box center [121, 154] width 4 height 4
radio input "true"
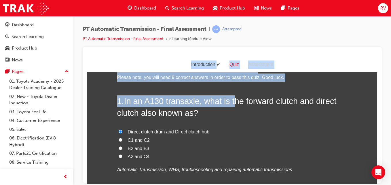
scroll to position [0, 0]
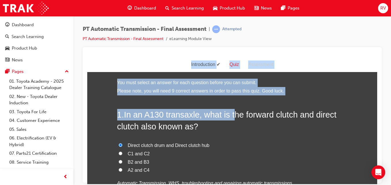
drag, startPoint x: 232, startPoint y: 100, endPoint x: 312, endPoint y: 12, distance: 119.7
click at [312, 57] on html "Quiz Introduction Quiz Assessment You must select an answer for each question b…" at bounding box center [232, 120] width 290 height 127
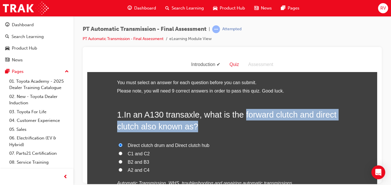
drag, startPoint x: 244, startPoint y: 113, endPoint x: 368, endPoint y: 130, distance: 124.8
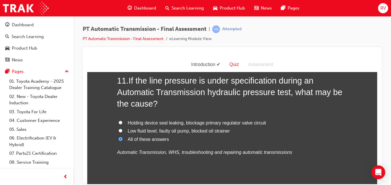
scroll to position [1446, 0]
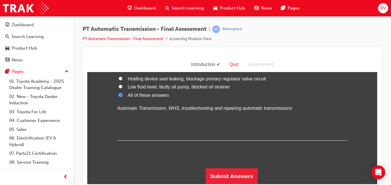
drag, startPoint x: 376, startPoint y: 69, endPoint x: 468, endPoint y: 241, distance: 194.5
click at [249, 178] on button "Submit Answers" at bounding box center [232, 176] width 52 height 16
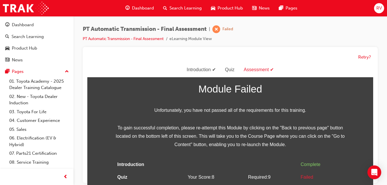
scroll to position [17, 0]
drag, startPoint x: 374, startPoint y: 124, endPoint x: 461, endPoint y: 199, distance: 115.4
click at [368, 56] on button "Retry?" at bounding box center [364, 57] width 13 height 7
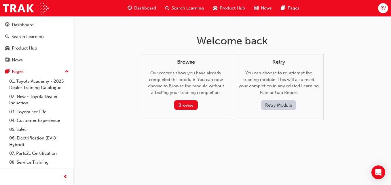
click at [277, 106] on button "Retry Module" at bounding box center [278, 105] width 35 height 10
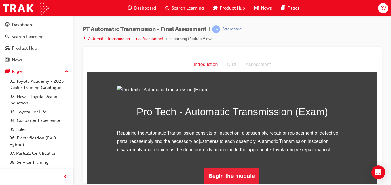
scroll to position [65, 0]
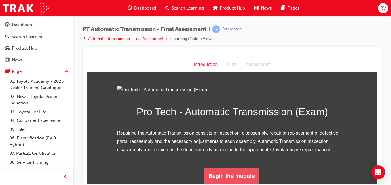
click at [234, 169] on button "Begin the module" at bounding box center [232, 176] width 56 height 16
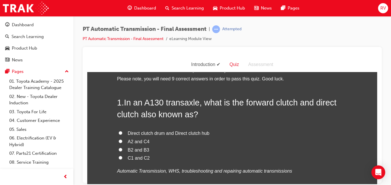
scroll to position [0, 0]
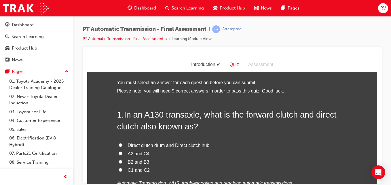
click at [176, 173] on label "C1 and C2" at bounding box center [232, 170] width 230 height 8
click at [122, 171] on input "C1 and C2" at bounding box center [121, 170] width 4 height 4
radio input "true"
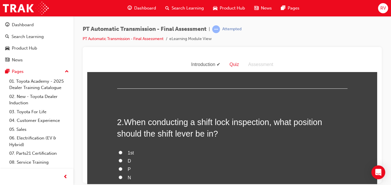
scroll to position [138, 0]
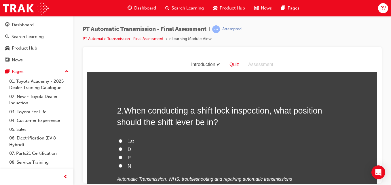
click at [154, 156] on label "P" at bounding box center [232, 158] width 230 height 8
click at [122, 156] on input "P" at bounding box center [121, 157] width 4 height 4
radio input "true"
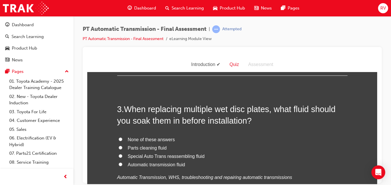
scroll to position [277, 0]
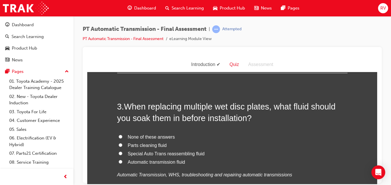
click at [249, 162] on label "Automatic transmission fluid" at bounding box center [232, 162] width 230 height 8
click at [122, 162] on input "Automatic transmission fluid" at bounding box center [121, 162] width 4 height 4
radio input "true"
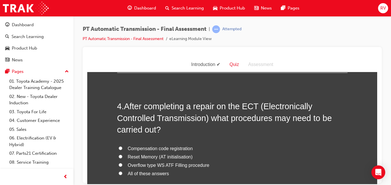
scroll to position [415, 0]
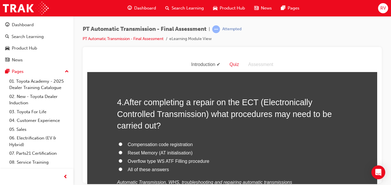
click at [279, 155] on label "Reset Memory (AT initialisation)" at bounding box center [232, 153] width 230 height 8
click at [122, 154] on input "Reset Memory (AT initialisation)" at bounding box center [121, 152] width 4 height 4
radio input "true"
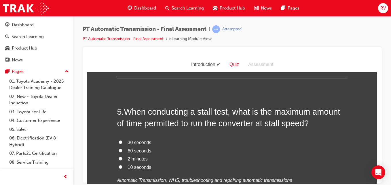
scroll to position [553, 0]
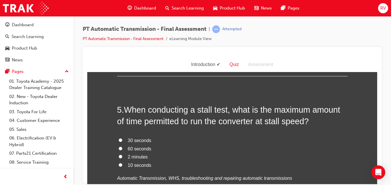
click at [186, 165] on label "10 seconds" at bounding box center [232, 165] width 230 height 8
click at [122, 165] on input "10 seconds" at bounding box center [121, 165] width 4 height 4
radio input "true"
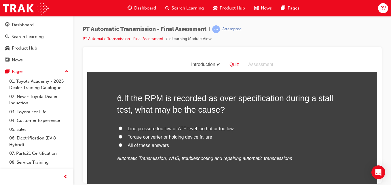
scroll to position [703, 0]
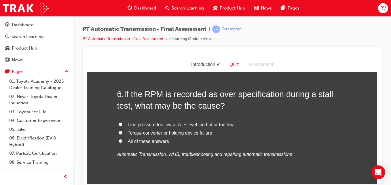
click at [234, 140] on label "All of these answers" at bounding box center [232, 141] width 230 height 8
click at [122, 140] on input "All of these answers" at bounding box center [121, 141] width 4 height 4
radio input "true"
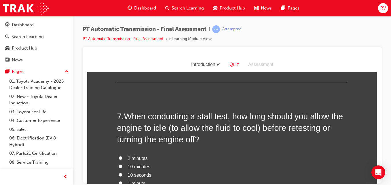
scroll to position [818, 0]
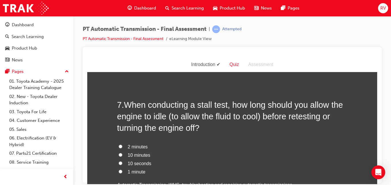
click at [234, 156] on label "10 minutes" at bounding box center [232, 155] width 230 height 8
click at [122, 156] on input "10 minutes" at bounding box center [121, 155] width 4 height 4
radio input "true"
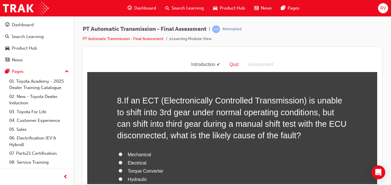
scroll to position [979, 0]
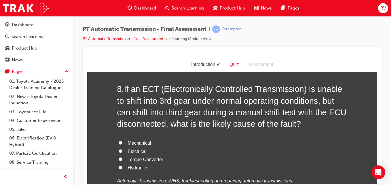
click at [264, 152] on label "Electrical" at bounding box center [232, 151] width 230 height 8
click at [122, 152] on input "Electrical" at bounding box center [121, 151] width 4 height 4
radio input "true"
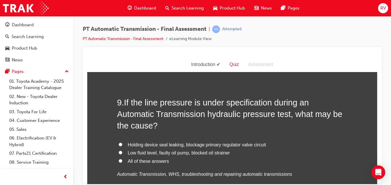
scroll to position [1129, 0]
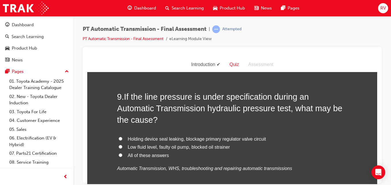
click at [292, 158] on label "All of these answers" at bounding box center [232, 155] width 230 height 8
click at [122, 157] on input "All of these answers" at bounding box center [121, 155] width 4 height 4
radio input "true"
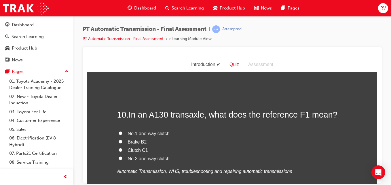
scroll to position [1256, 0]
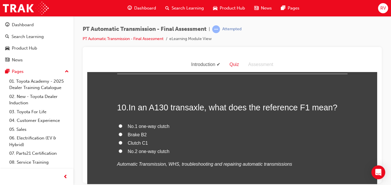
click at [266, 126] on label "No.1 one-way clutch" at bounding box center [232, 126] width 230 height 8
click at [122, 126] on input "No.1 one-way clutch" at bounding box center [121, 126] width 4 height 4
radio input "true"
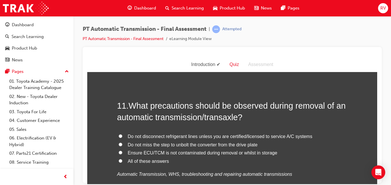
scroll to position [1383, 0]
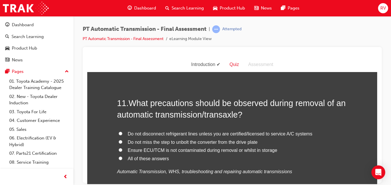
click at [307, 157] on label "All of these answers" at bounding box center [232, 158] width 230 height 8
click at [122, 157] on input "All of these answers" at bounding box center [121, 158] width 4 height 4
radio input "true"
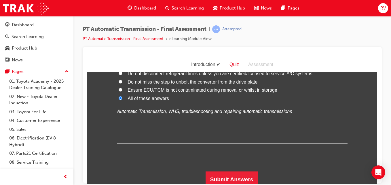
scroll to position [1446, 0]
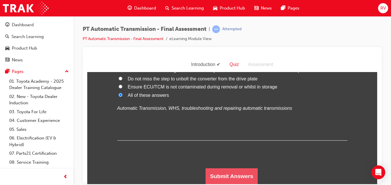
click at [250, 171] on button "Submit Answers" at bounding box center [232, 176] width 52 height 16
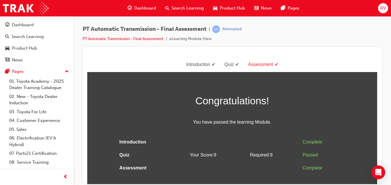
scroll to position [0, 0]
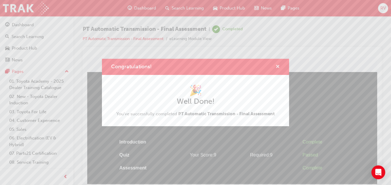
click at [277, 65] on span "cross-icon" at bounding box center [278, 67] width 4 height 5
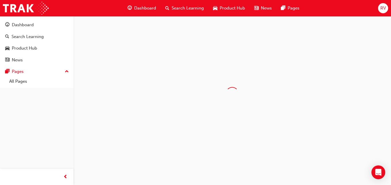
click at [150, 9] on span "Dashboard" at bounding box center [145, 8] width 22 height 7
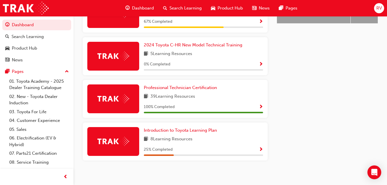
scroll to position [298, 0]
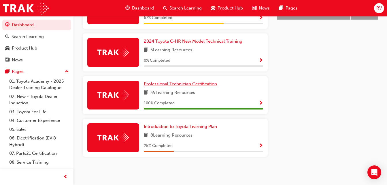
click at [216, 85] on span "Professional Technician Certification" at bounding box center [180, 83] width 73 height 5
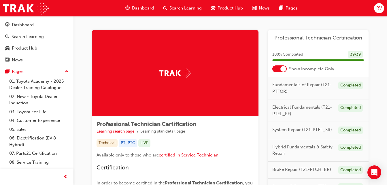
click at [150, 5] on span "Dashboard" at bounding box center [143, 8] width 22 height 7
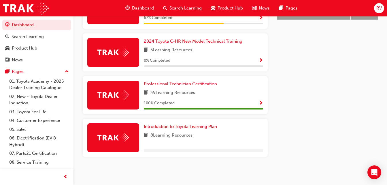
scroll to position [298, 0]
